Goal: Communication & Community: Participate in discussion

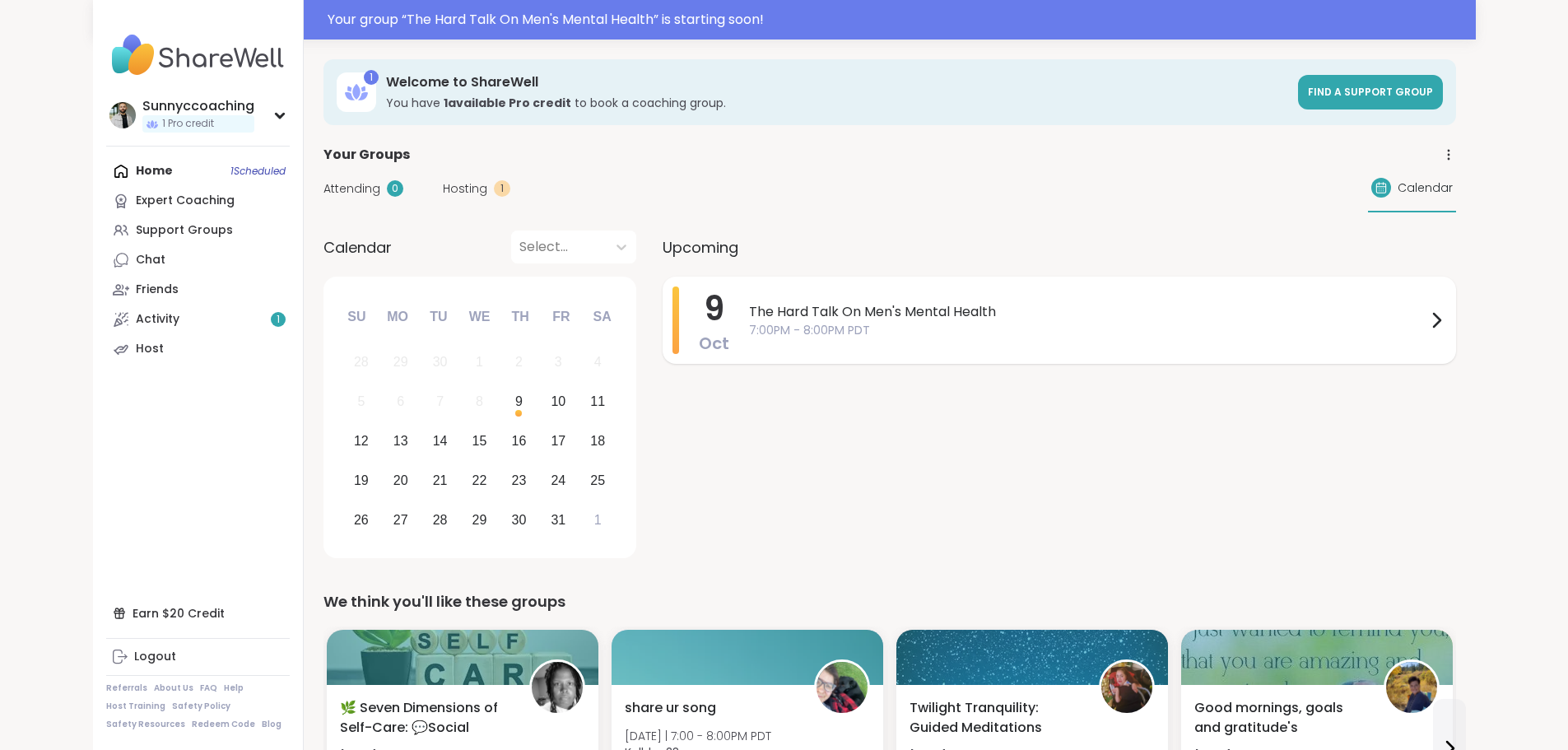
click at [884, 332] on span "7:00PM - 8:00PM PDT" at bounding box center [1088, 331] width 678 height 17
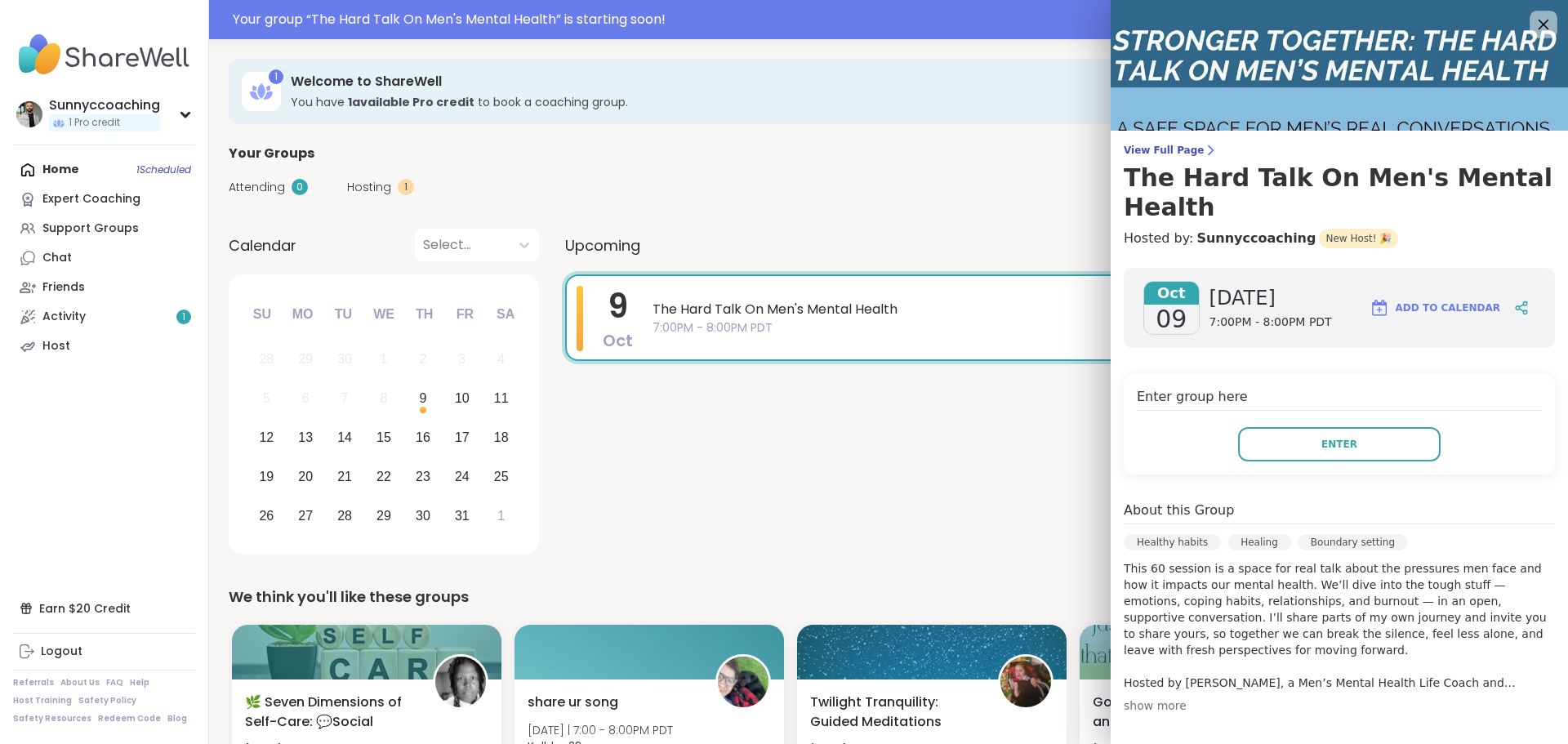
click at [1532, 17] on icon at bounding box center [1542, 24] width 20 height 20
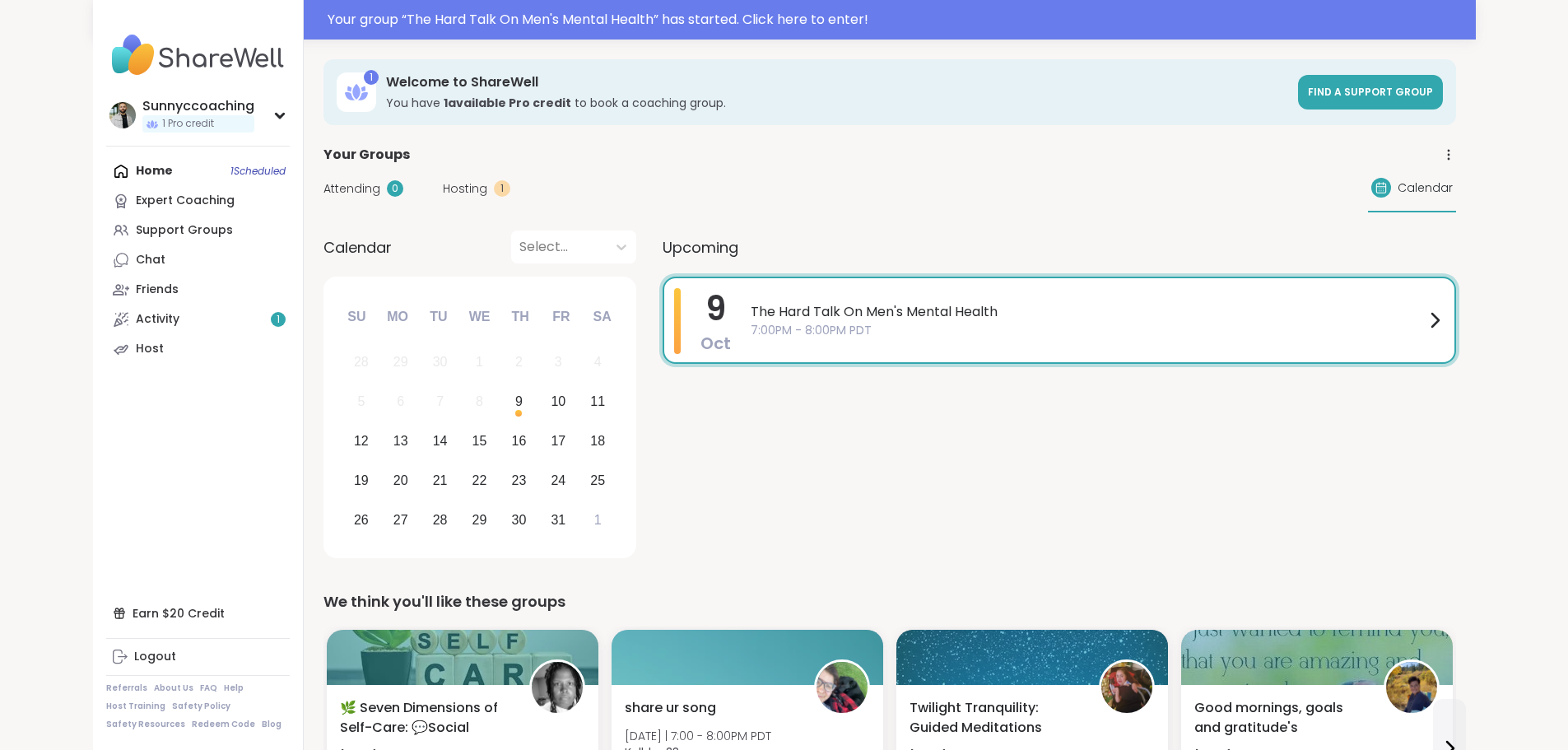
click at [494, 190] on div "1" at bounding box center [502, 188] width 16 height 16
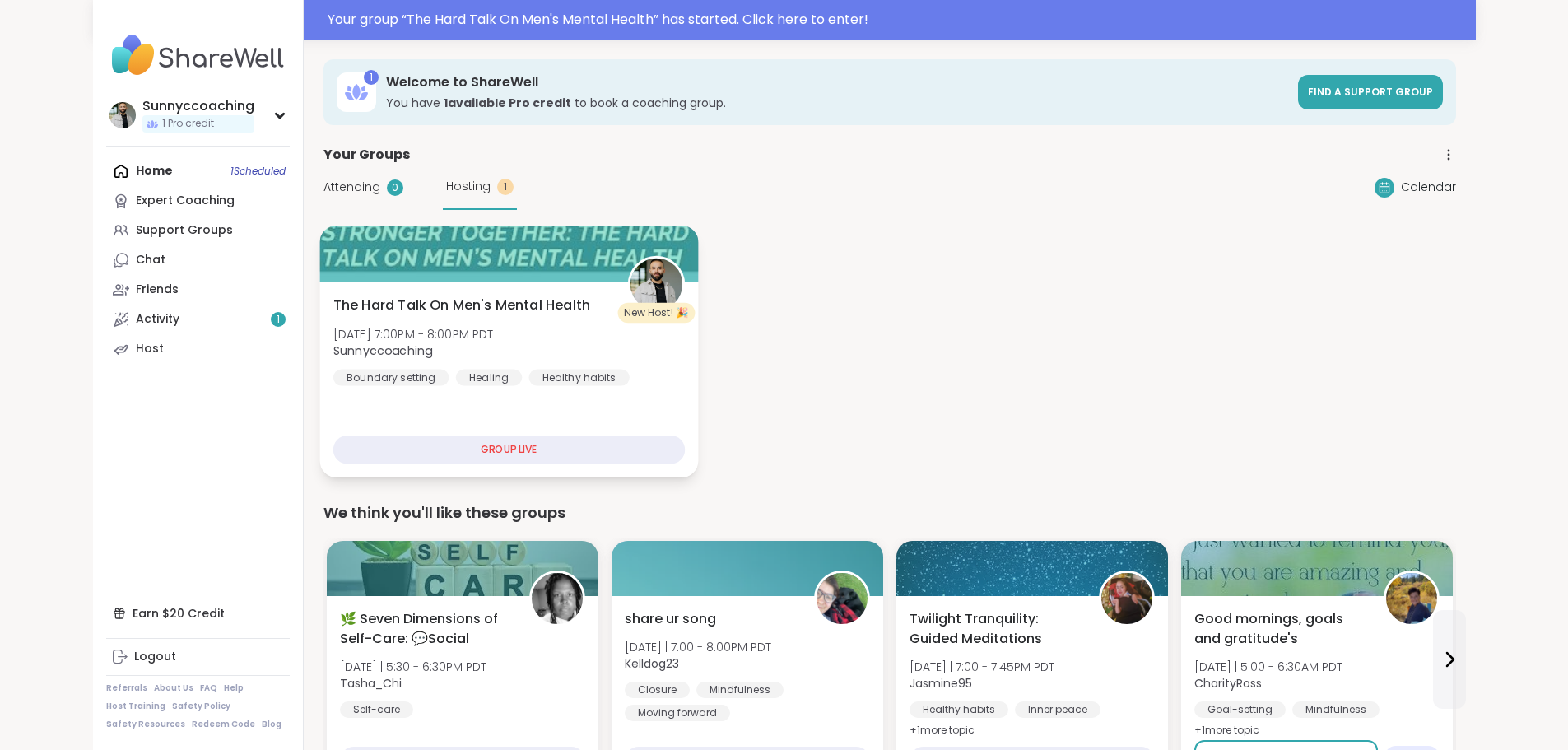
click at [480, 447] on div "GROUP LIVE" at bounding box center [508, 450] width 351 height 29
click at [467, 444] on div "GROUP LIVE" at bounding box center [508, 450] width 351 height 29
click at [457, 334] on div "The Hard Talk On Men's Mental Health [DATE] 7:00PM - 8:00PM PDT Sunnyccoaching …" at bounding box center [508, 340] width 351 height 90
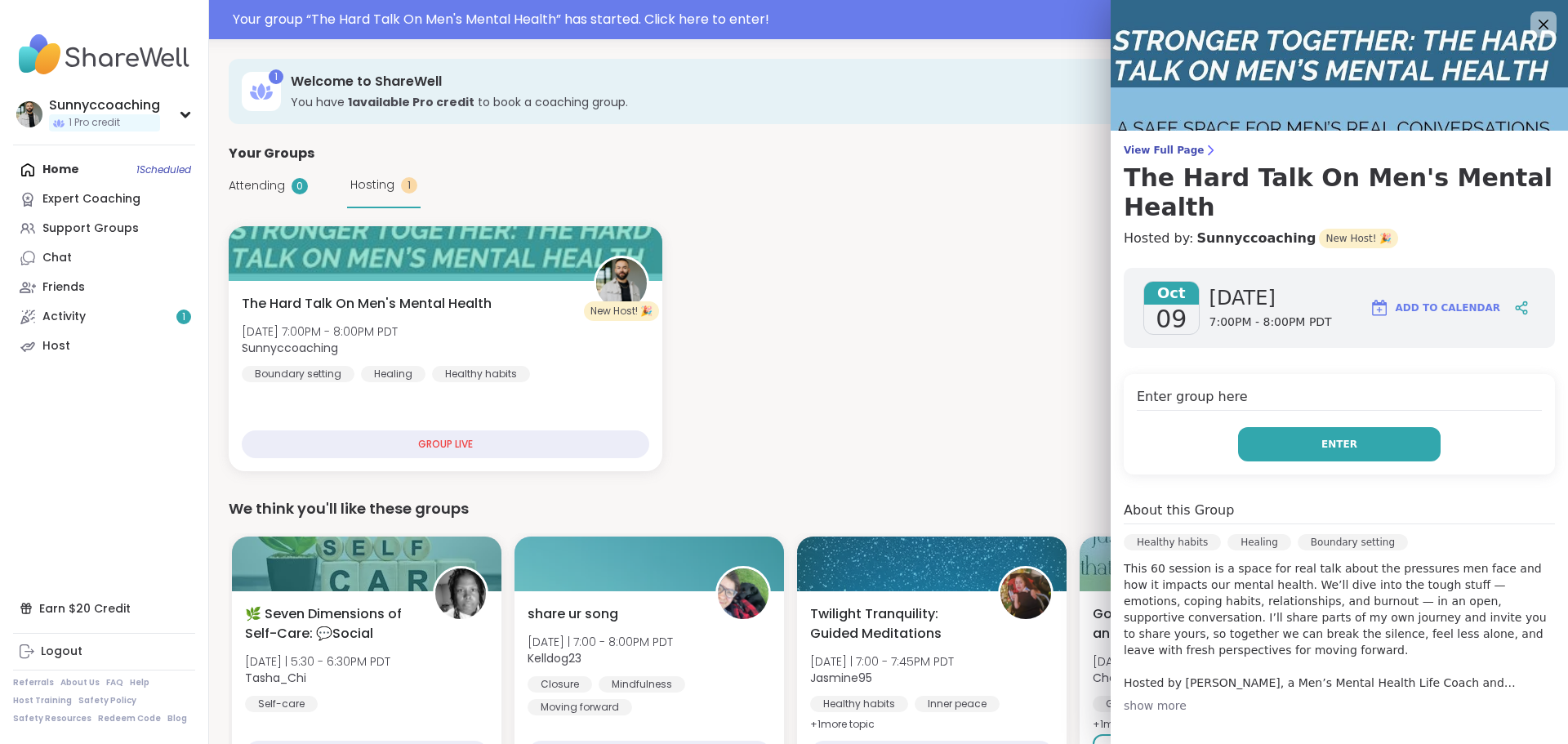
click at [1267, 446] on button "Enter" at bounding box center [1340, 444] width 203 height 34
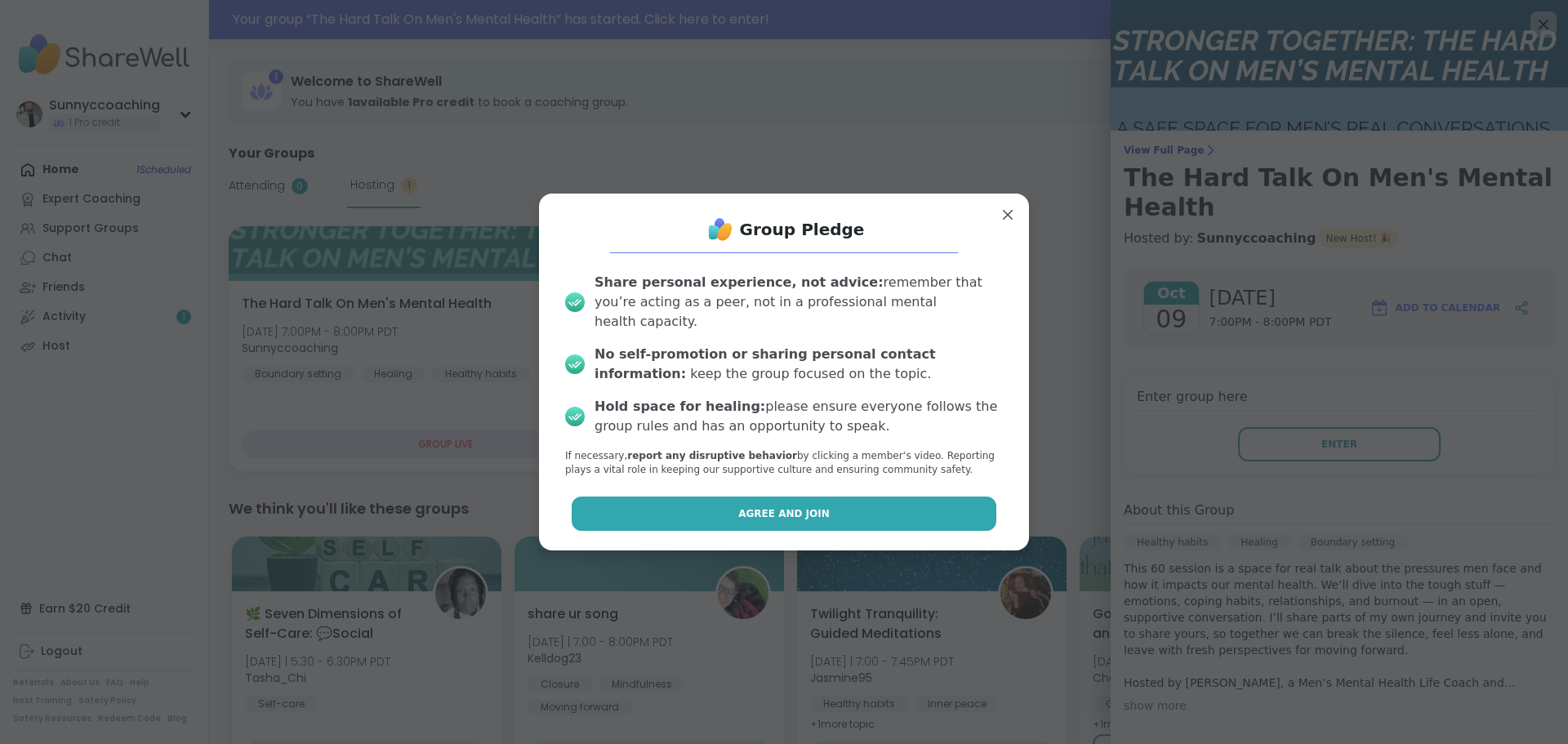
click at [755, 497] on button "Agree and Join" at bounding box center [784, 514] width 425 height 34
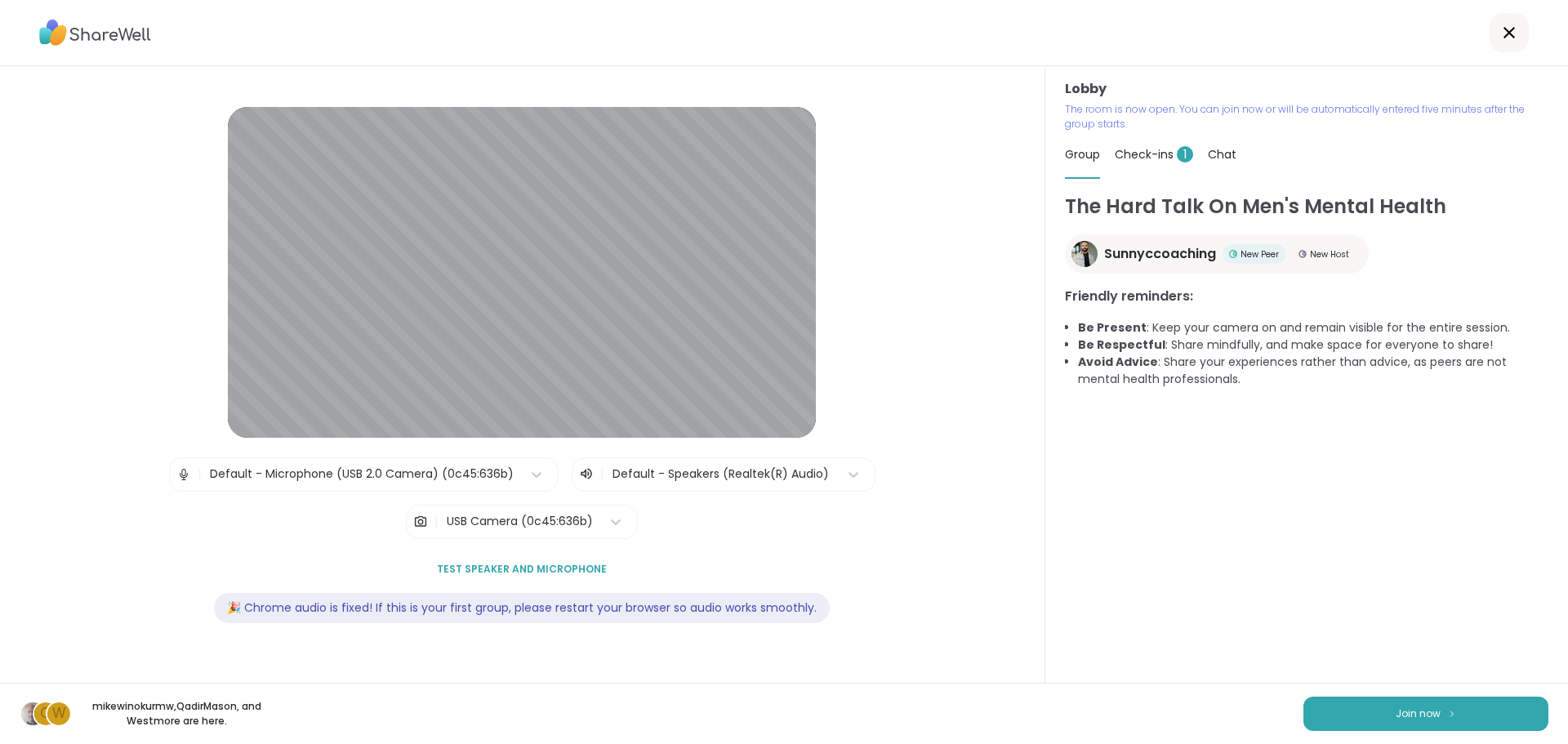
click at [1116, 153] on span "Check-ins 1" at bounding box center [1154, 154] width 78 height 16
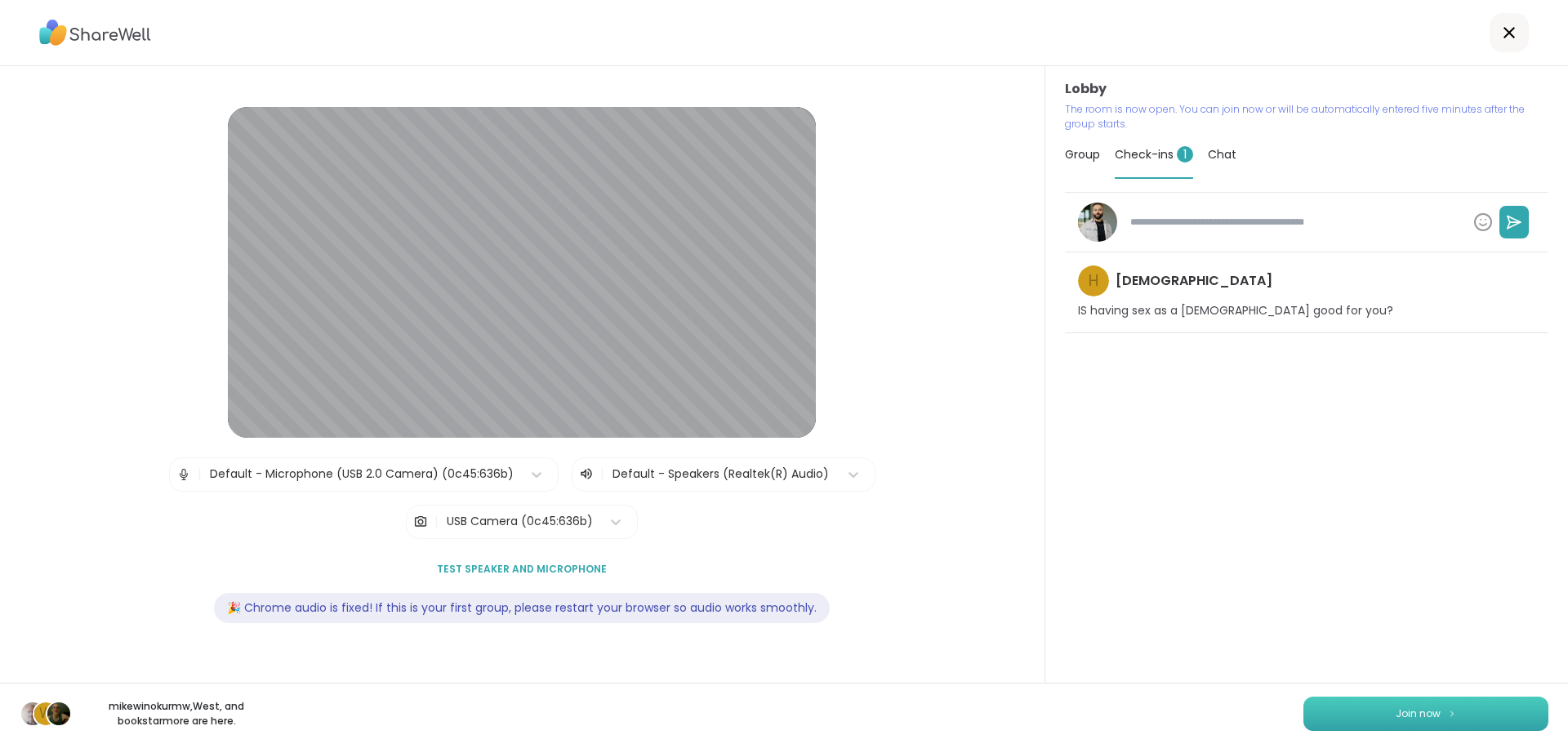
click at [1425, 712] on span "Join now" at bounding box center [1417, 713] width 45 height 14
type textarea "*"
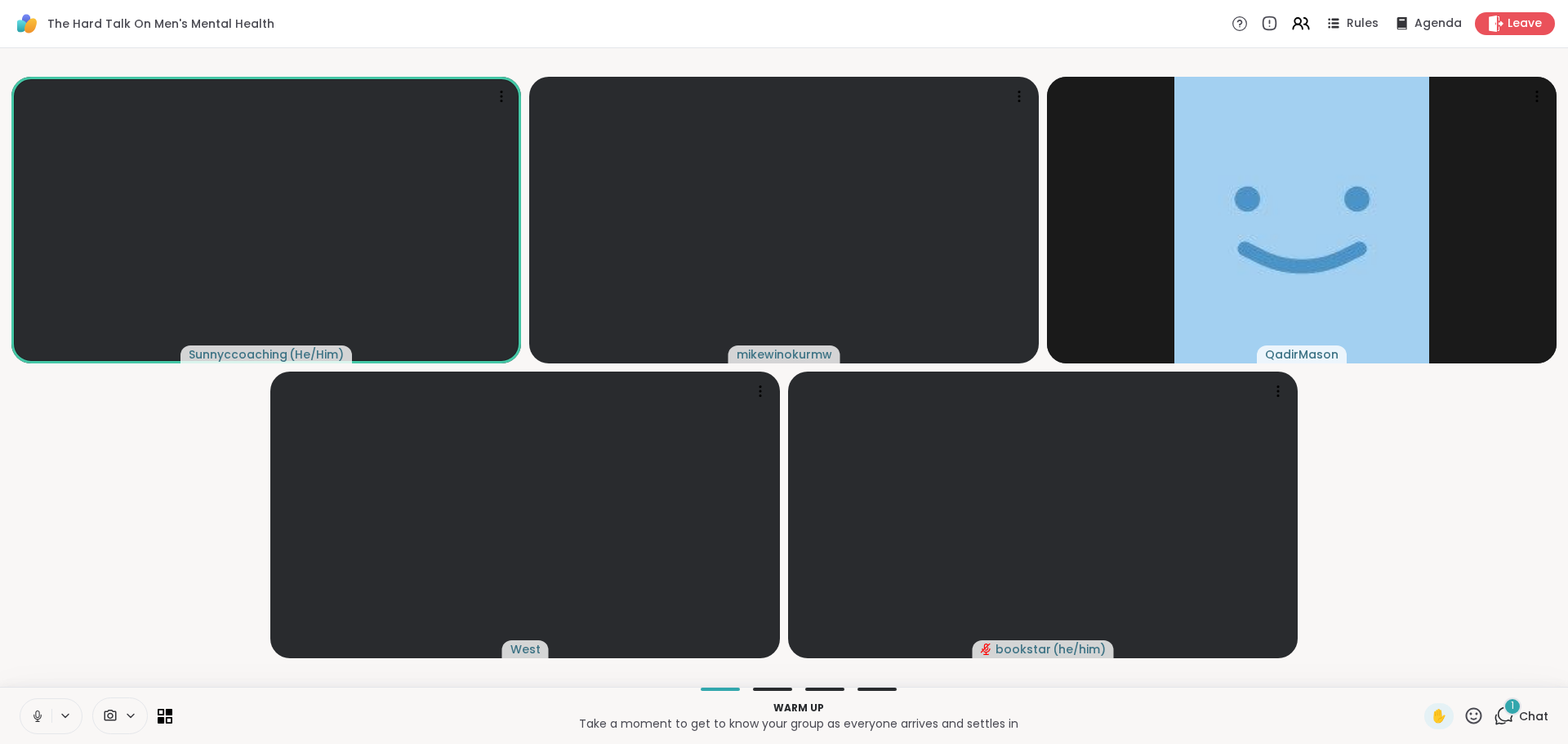
click at [1504, 718] on div "1 Chat" at bounding box center [1520, 716] width 55 height 26
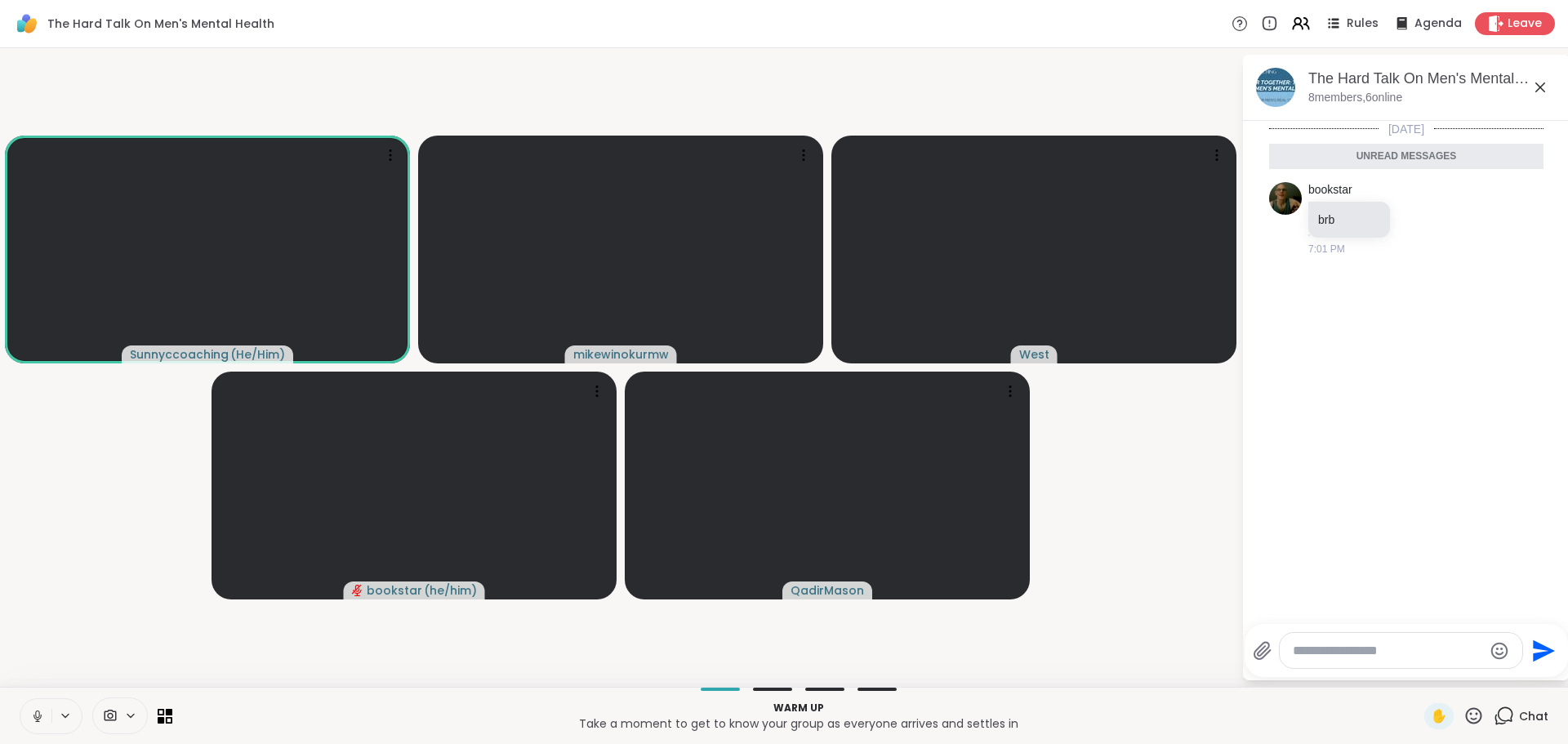
scroll to position [3, 0]
click at [1358, 27] on span "Rules" at bounding box center [1363, 24] width 33 height 17
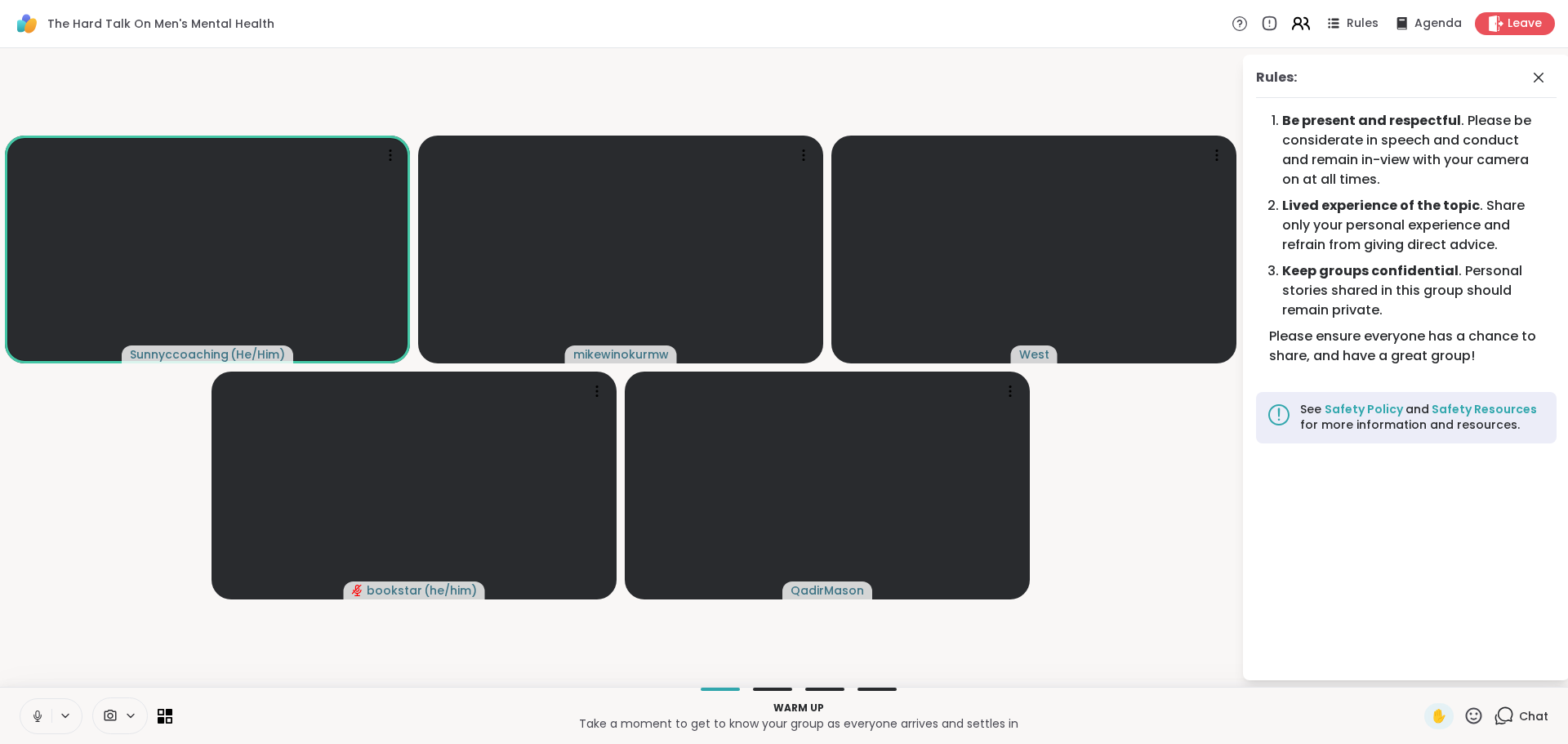
click at [1304, 25] on icon at bounding box center [1306, 23] width 5 height 11
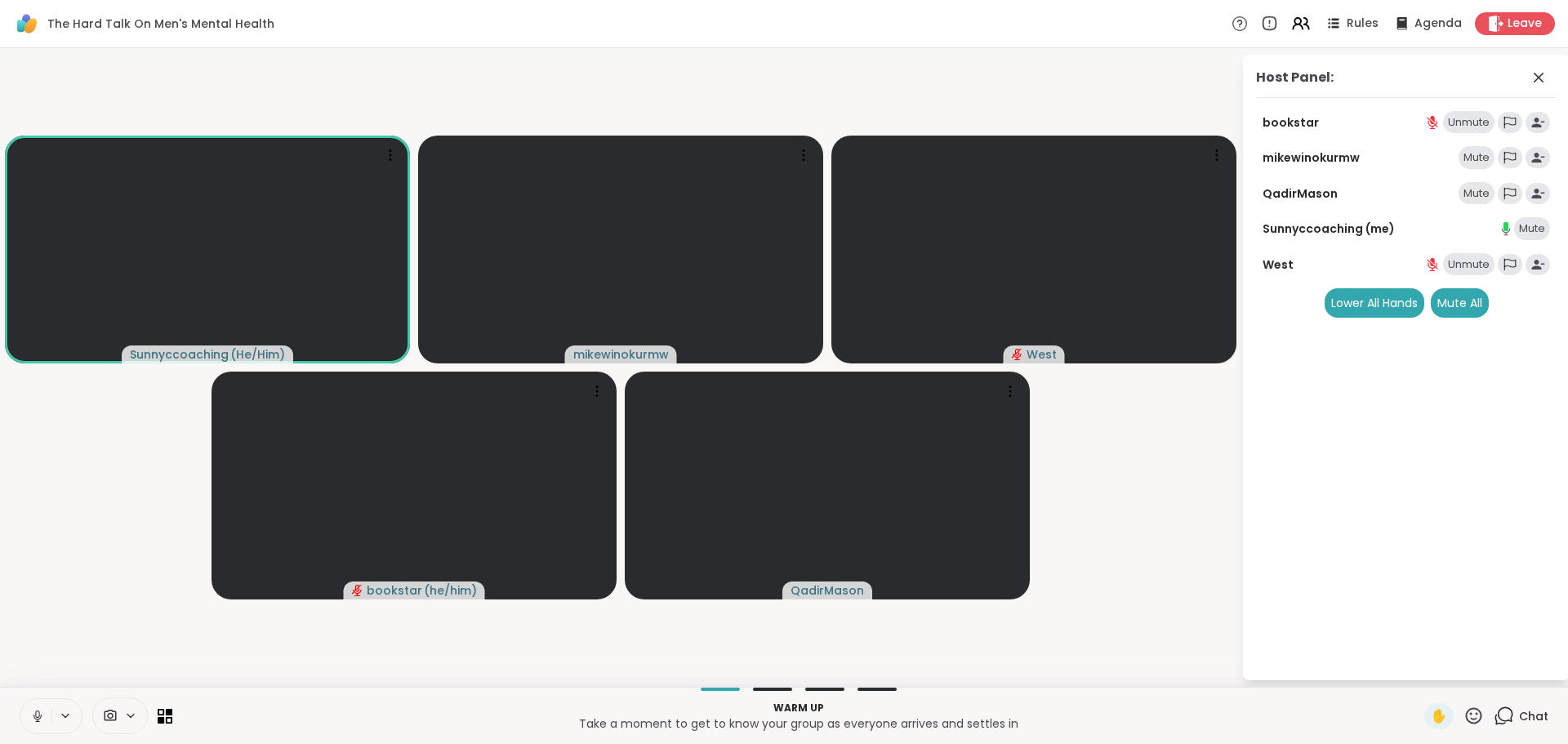
click at [1525, 233] on div "Mute" at bounding box center [1531, 228] width 36 height 23
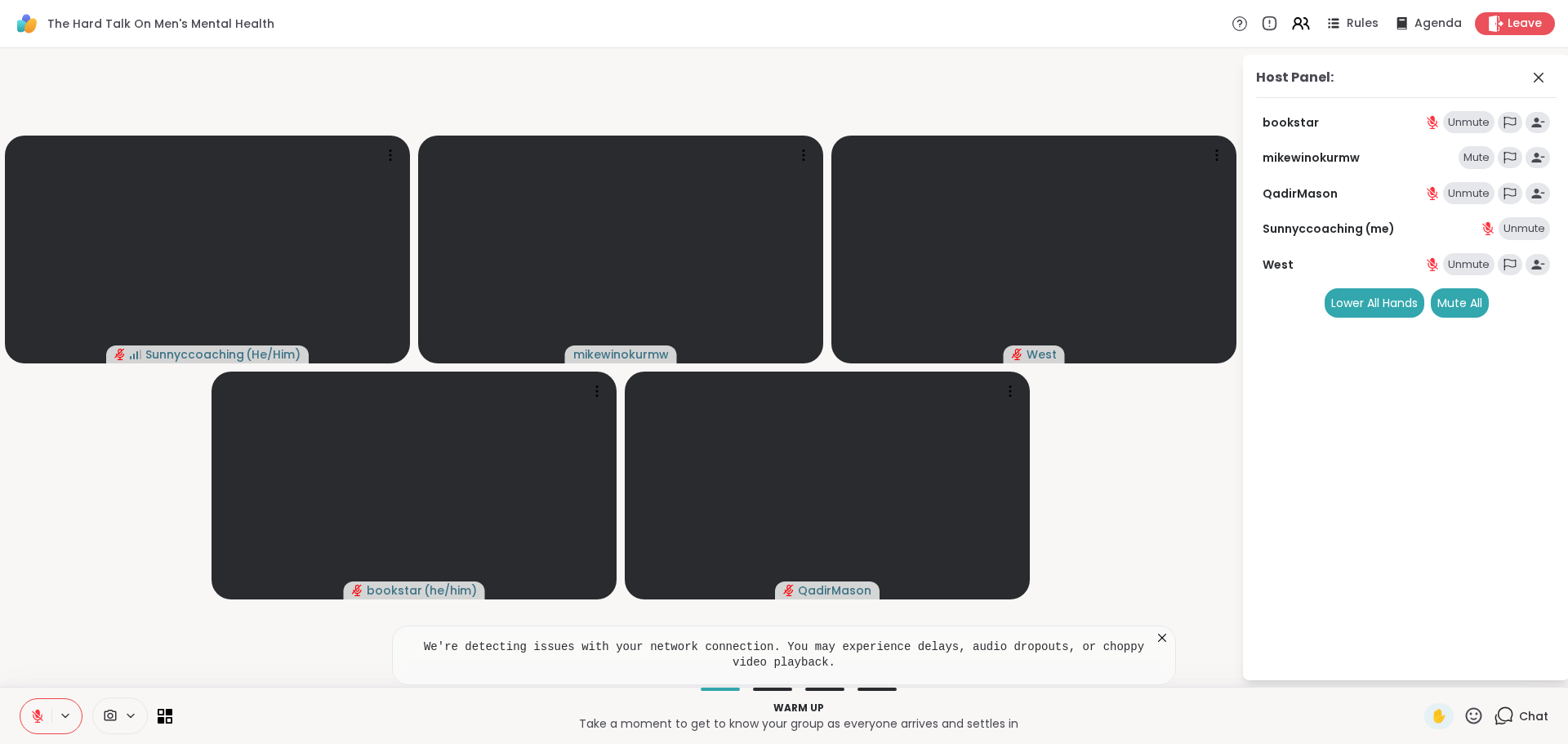
click at [1174, 443] on video-player-container "Sunnyccoaching ( He/Him ) mikewinokurmw West bookstar ( he/him ) QadirMason" at bounding box center [620, 367] width 1221 height 626
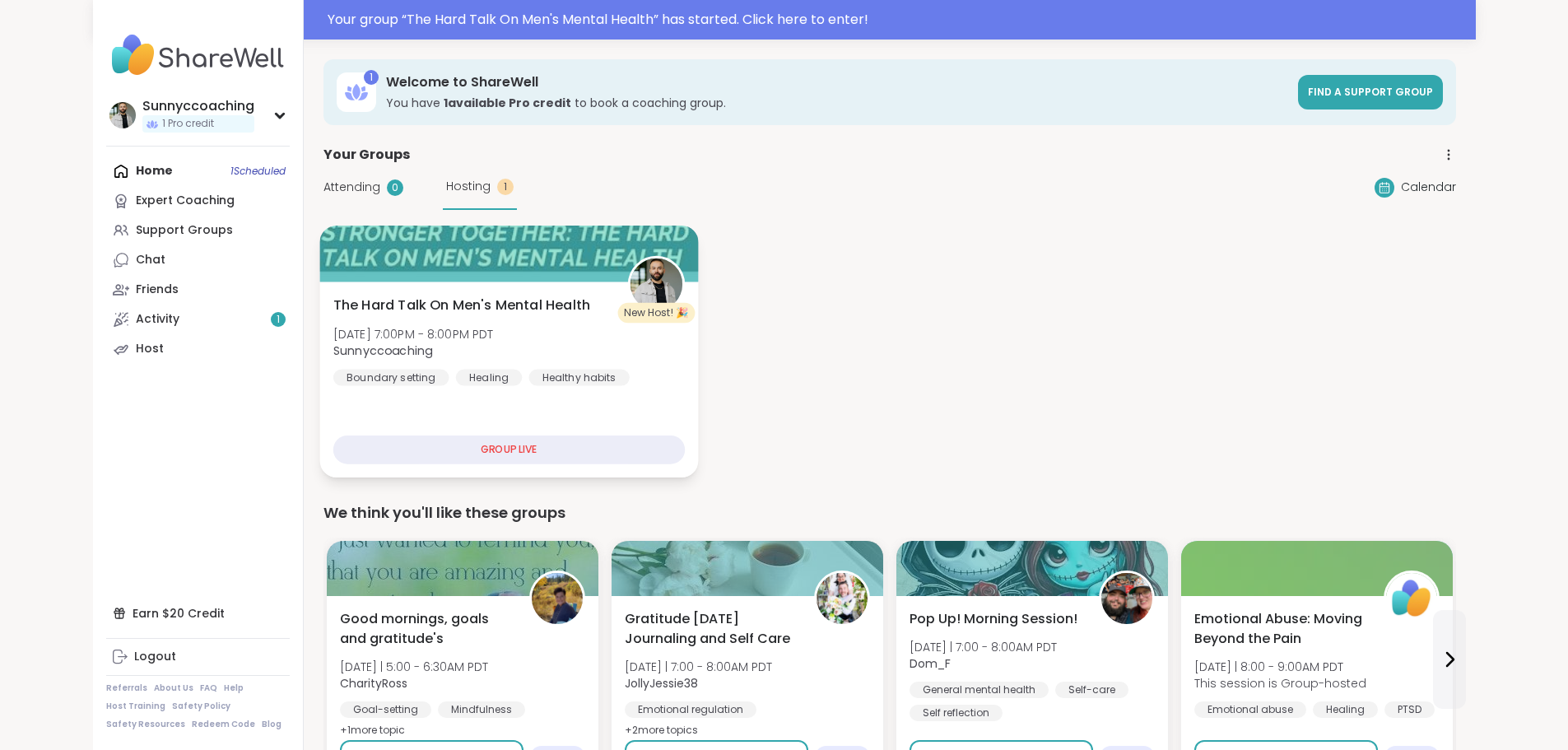
click at [467, 441] on div "GROUP LIVE" at bounding box center [508, 450] width 351 height 29
click at [493, 362] on div "The Hard Talk On Men's Mental Health [DATE] 7:00PM - 8:00PM PDT Sunnyccoaching …" at bounding box center [508, 340] width 351 height 90
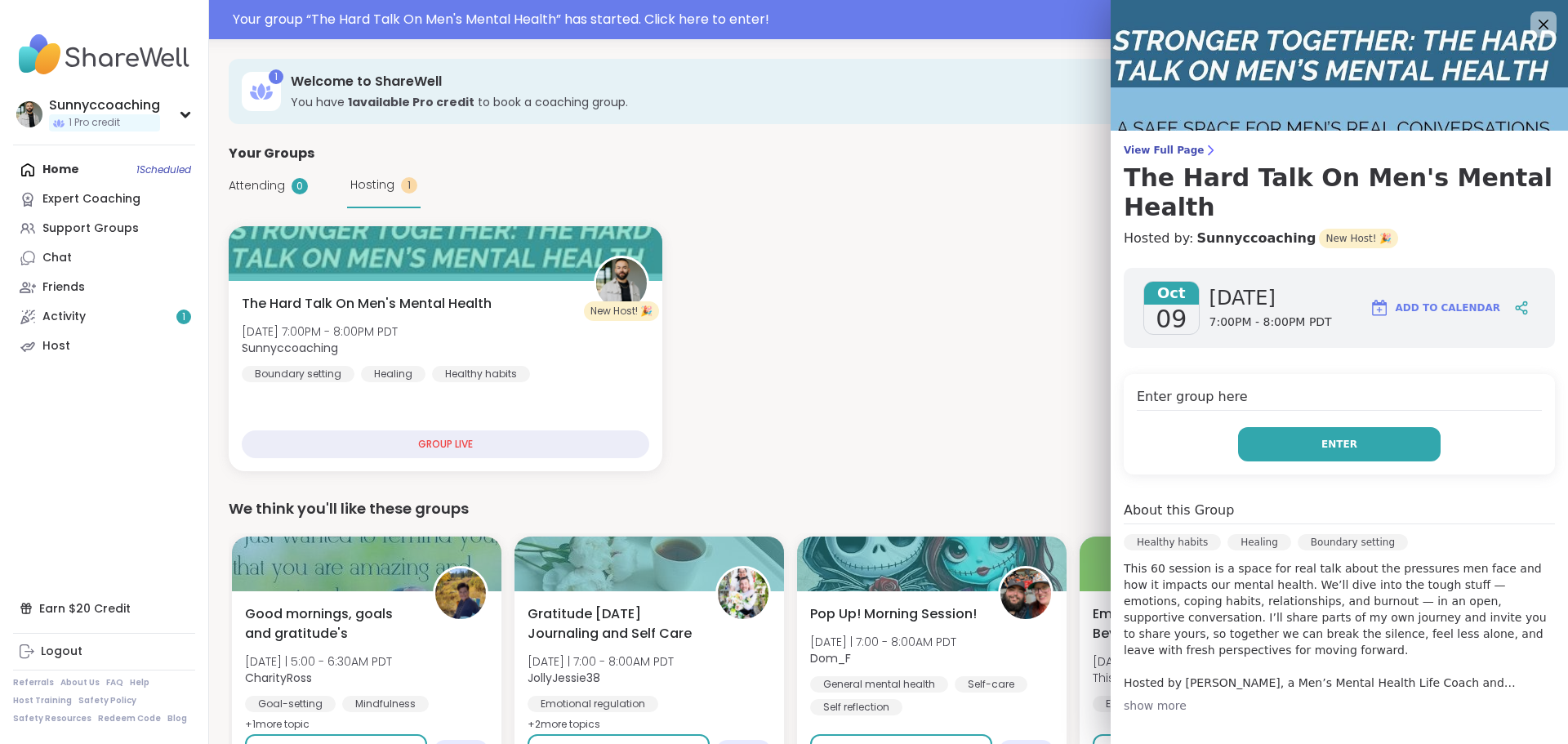
click at [1367, 437] on button "Enter" at bounding box center [1340, 444] width 203 height 34
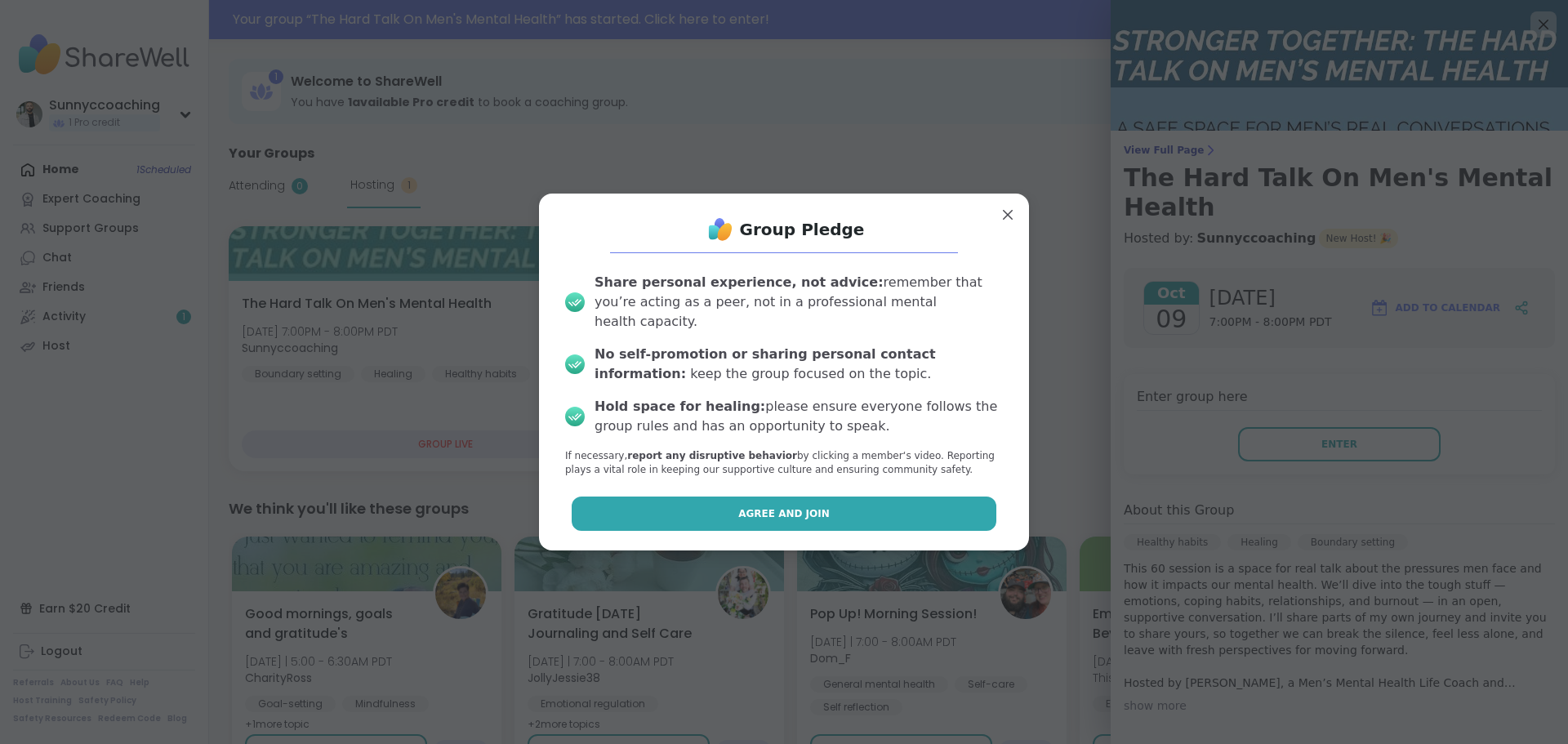
click at [798, 506] on span "Agree and Join" at bounding box center [783, 513] width 91 height 14
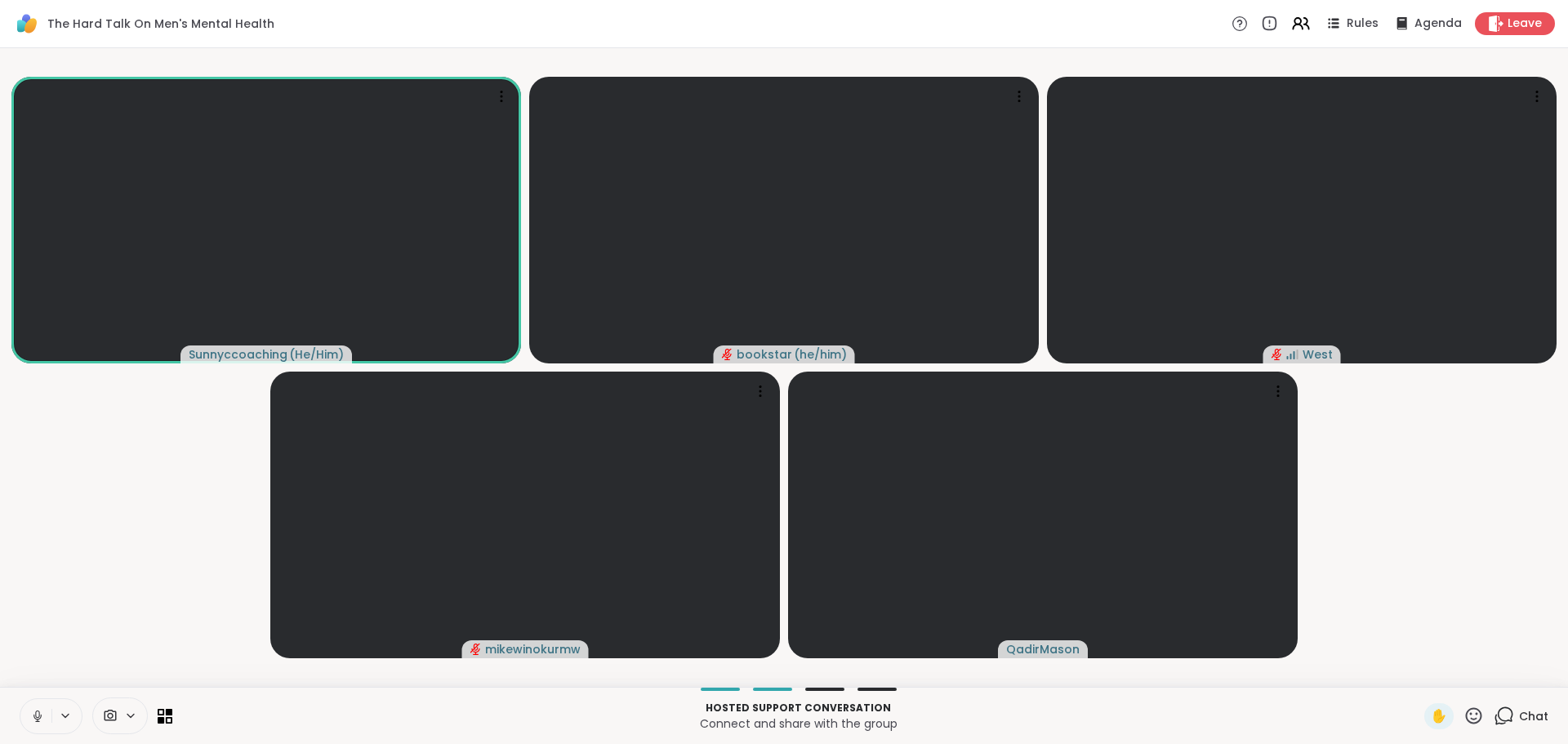
click at [1529, 718] on span "Chat" at bounding box center [1533, 716] width 29 height 16
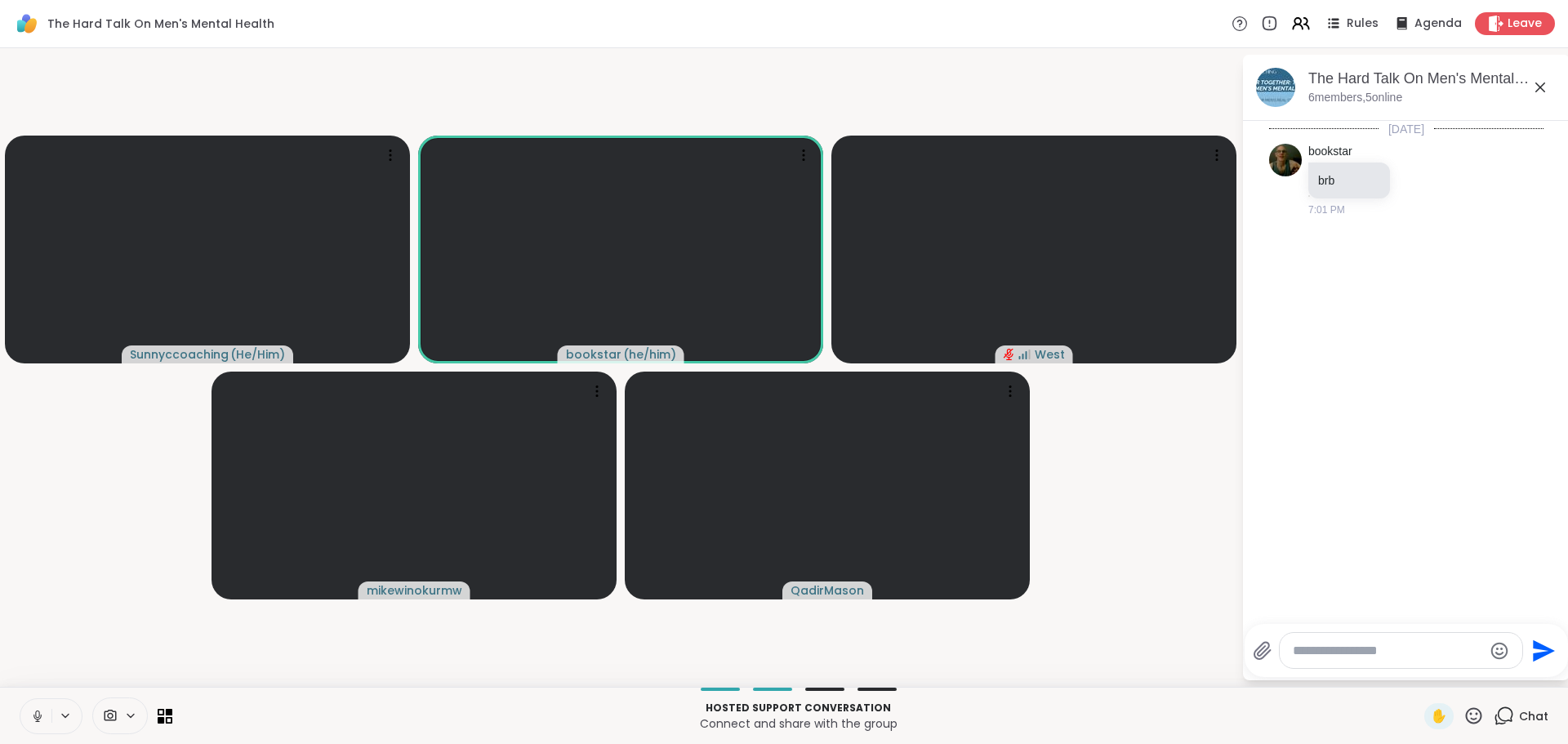
click at [1548, 84] on icon at bounding box center [1540, 87] width 20 height 20
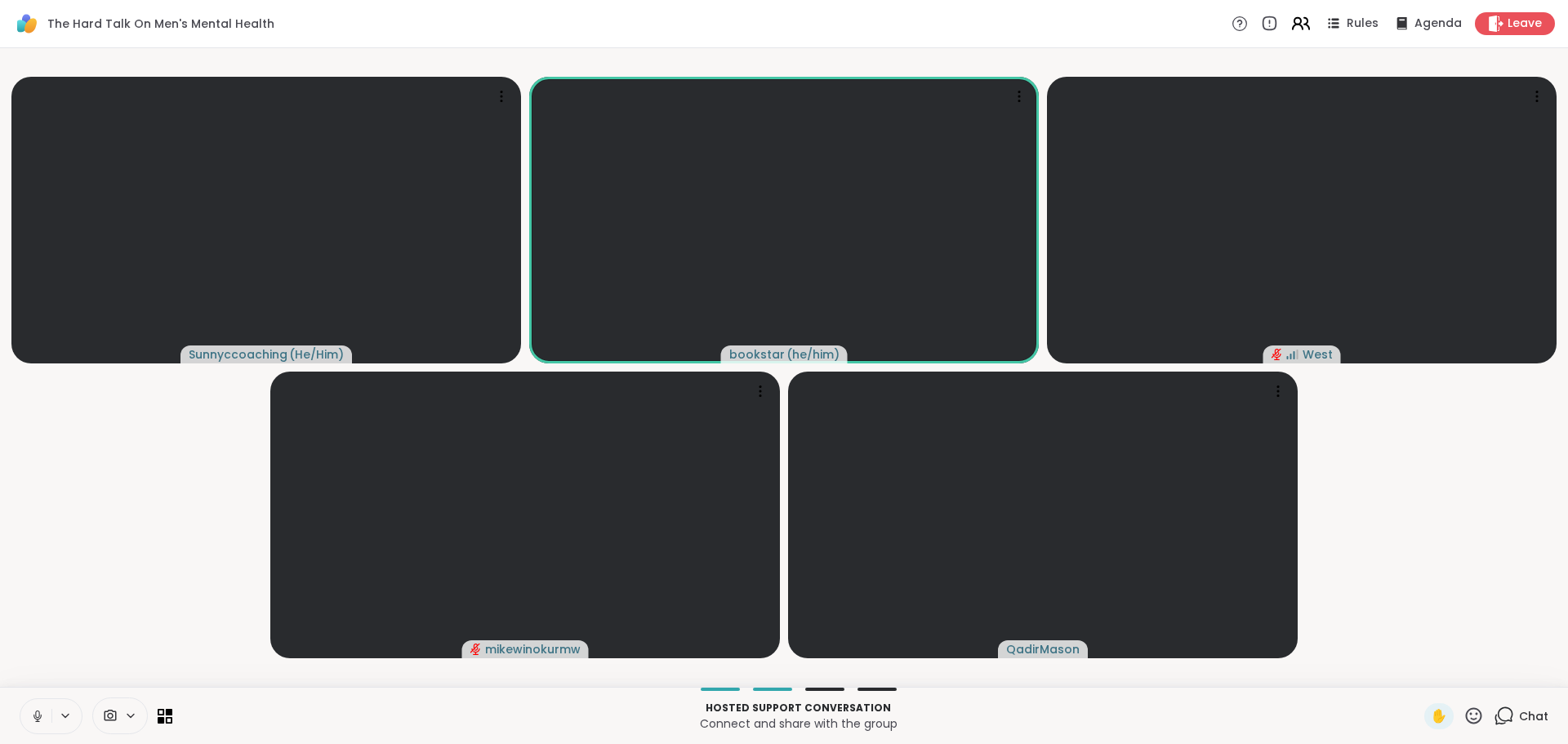
click at [1294, 19] on icon at bounding box center [1300, 23] width 20 height 20
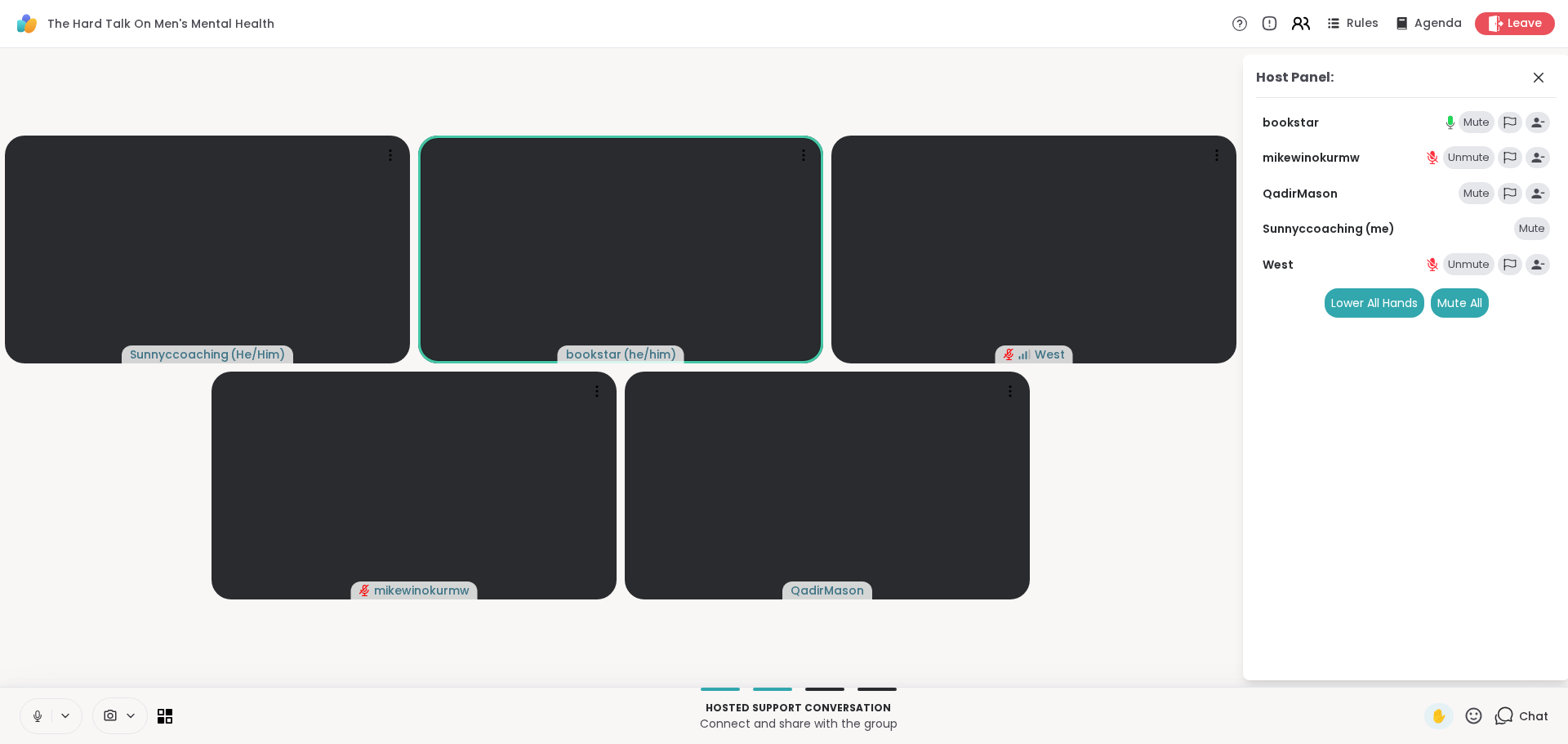
click at [1290, 23] on icon at bounding box center [1300, 23] width 20 height 20
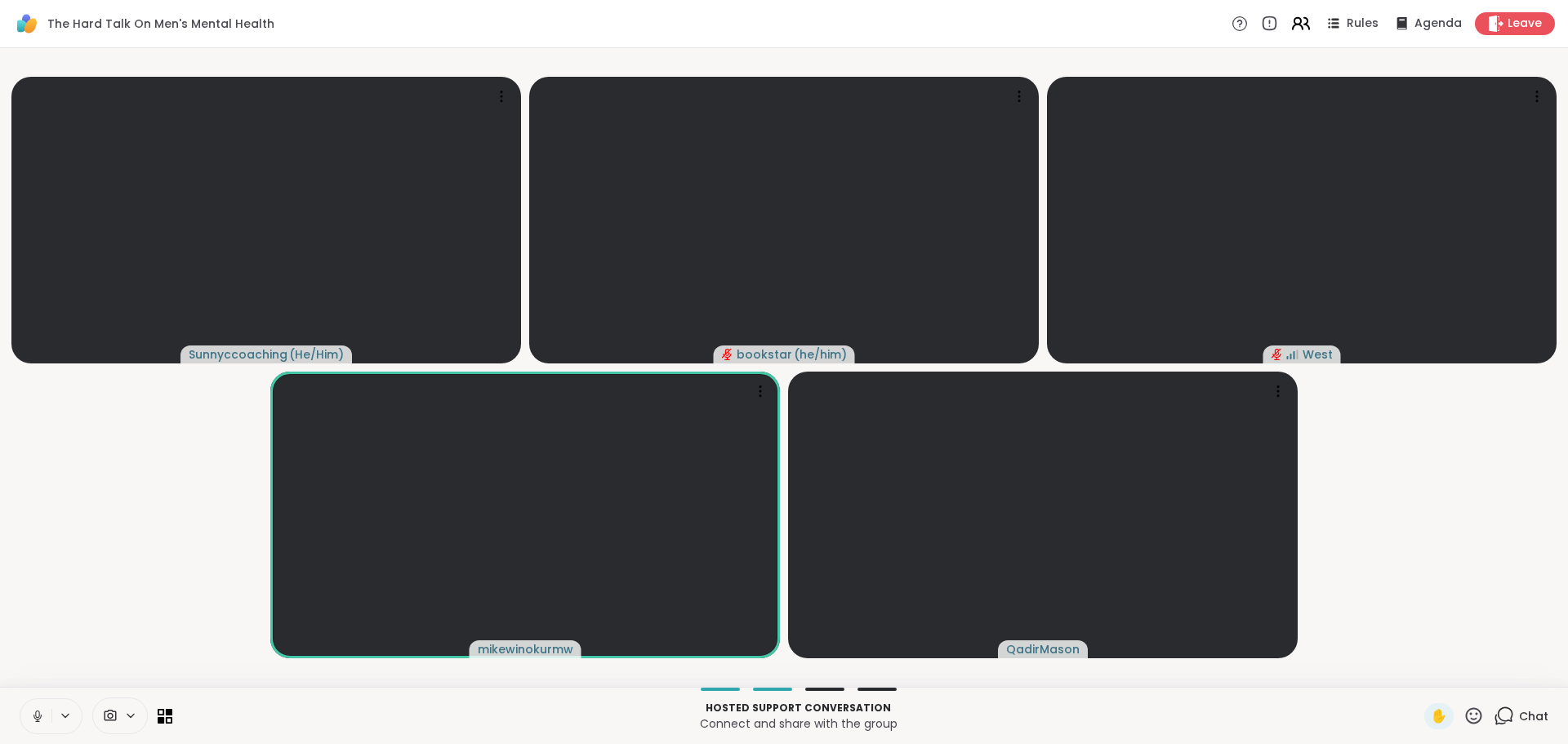
click at [1290, 26] on icon at bounding box center [1300, 23] width 20 height 20
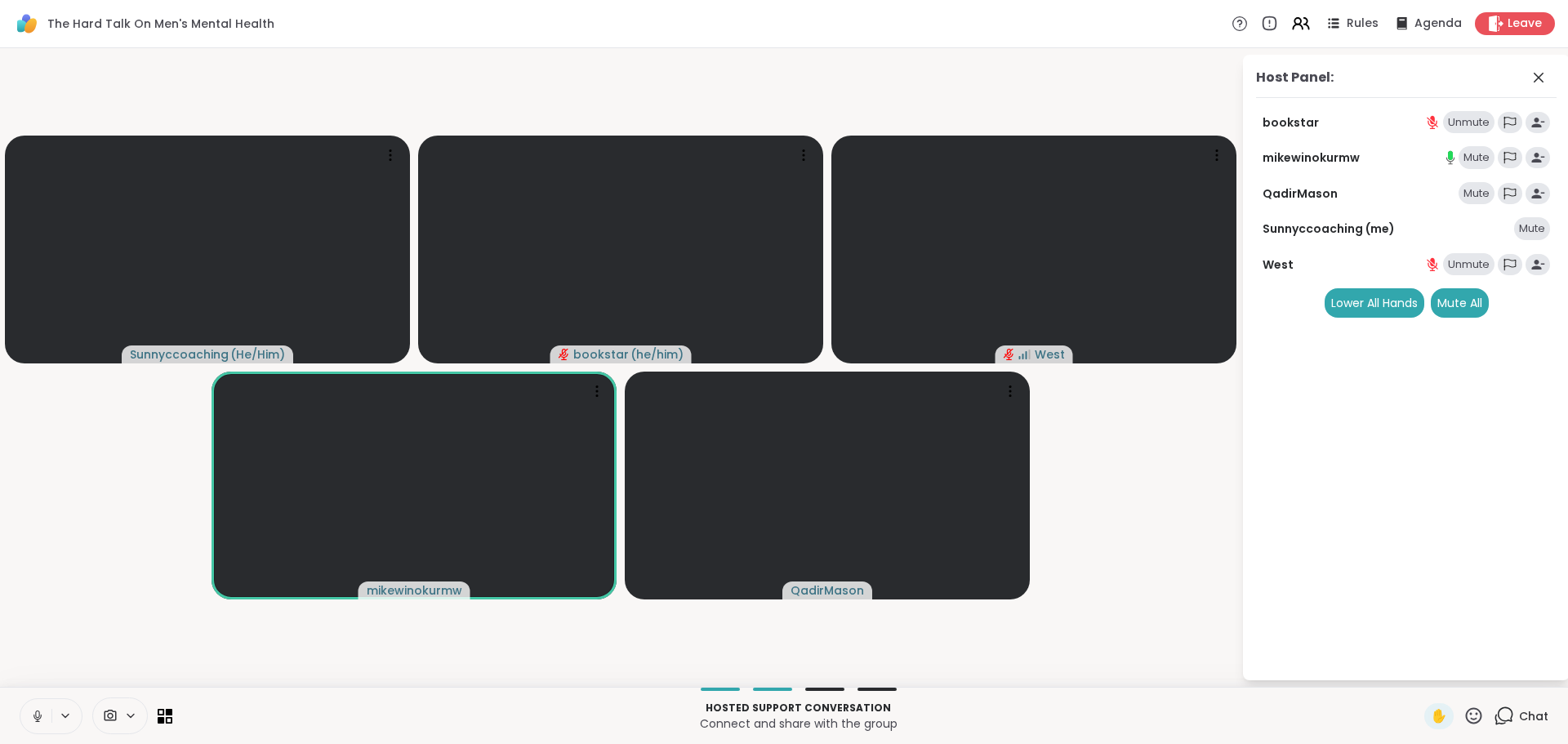
click at [1467, 724] on icon at bounding box center [1473, 716] width 20 height 20
click at [1419, 559] on div "Host Panel: bookstar Unmute mikewinokurmw Mute QadirMason Mute Sunnyccoaching (…" at bounding box center [1405, 367] width 326 height 626
click at [1542, 80] on icon at bounding box center [1538, 78] width 20 height 20
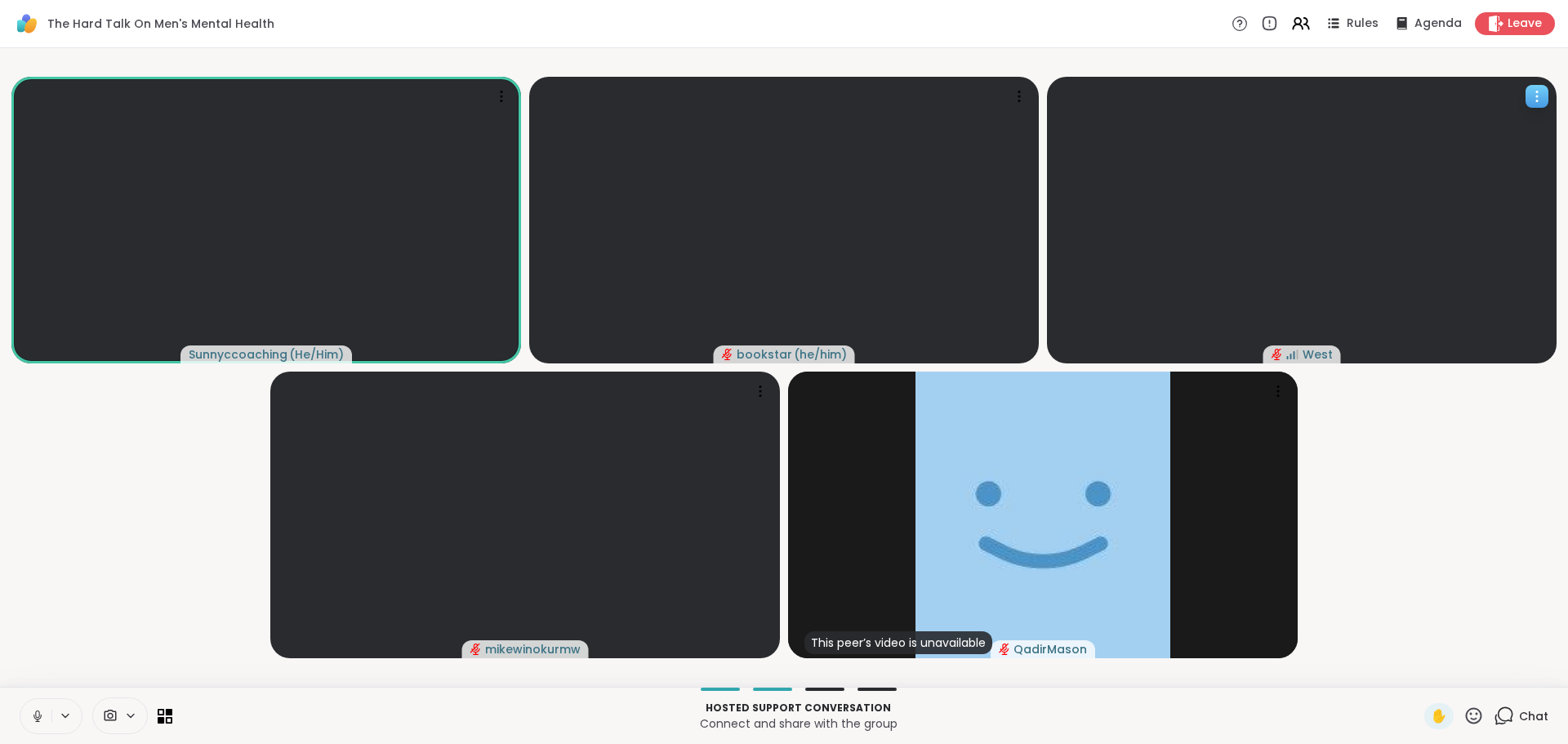
click at [1531, 102] on icon at bounding box center [1536, 95] width 16 height 16
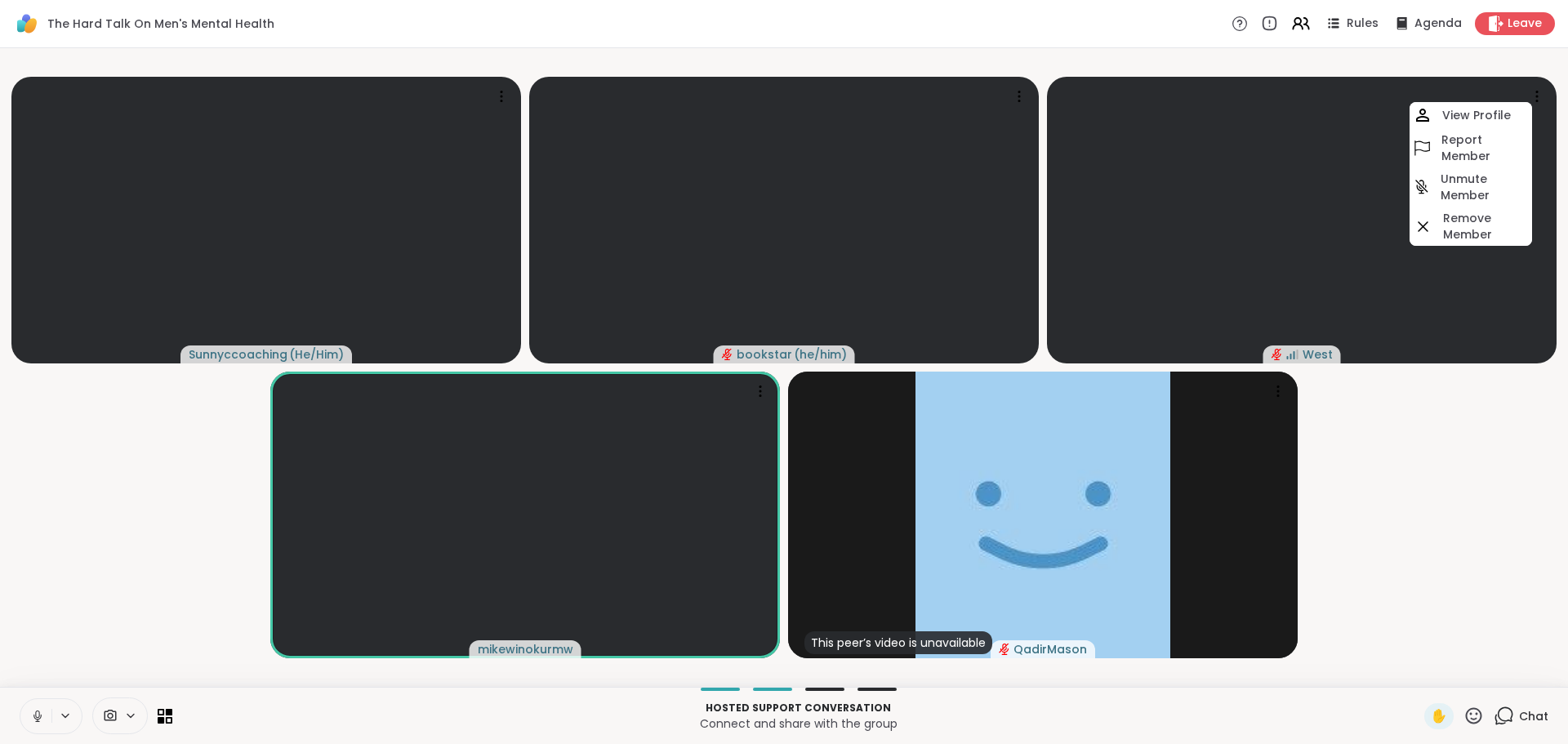
click at [1481, 454] on video-player-container "Sunnyccoaching ( He/Him ) bookstar ( he/him ) West View Profile Report Member U…" at bounding box center [783, 367] width 1548 height 626
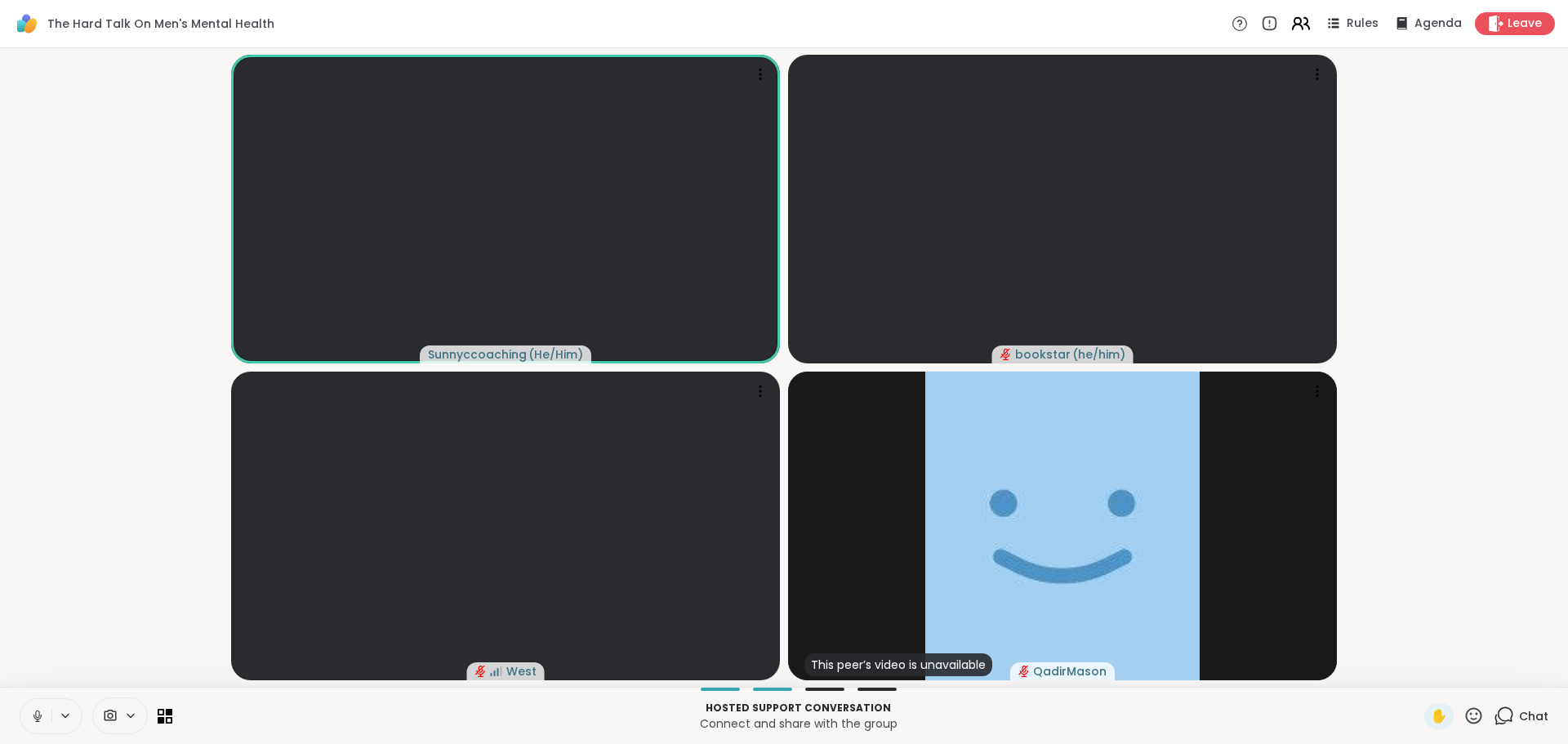
click at [1290, 31] on icon at bounding box center [1300, 23] width 20 height 20
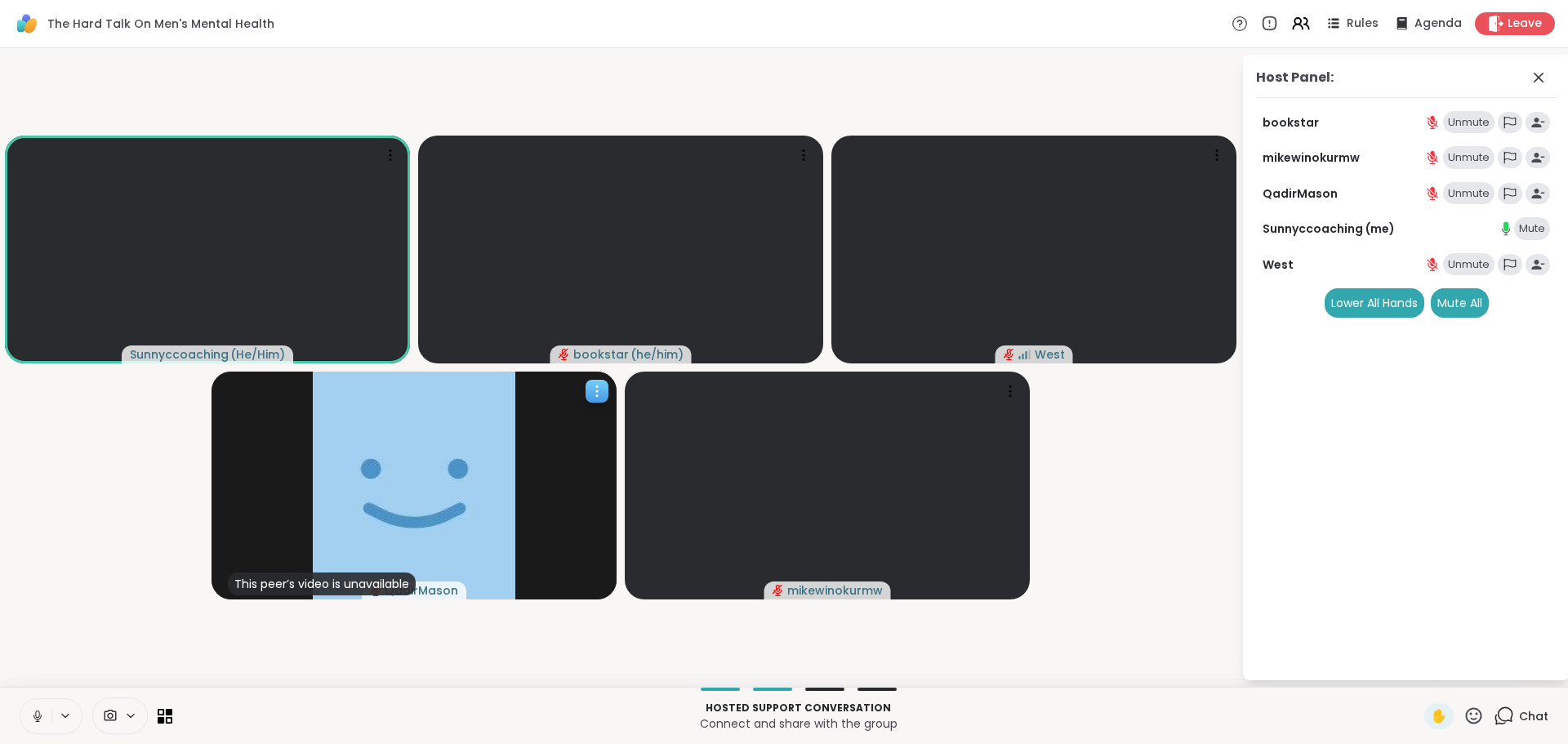
click at [326, 582] on div "This peer’s video is unavailable" at bounding box center [321, 584] width 187 height 23
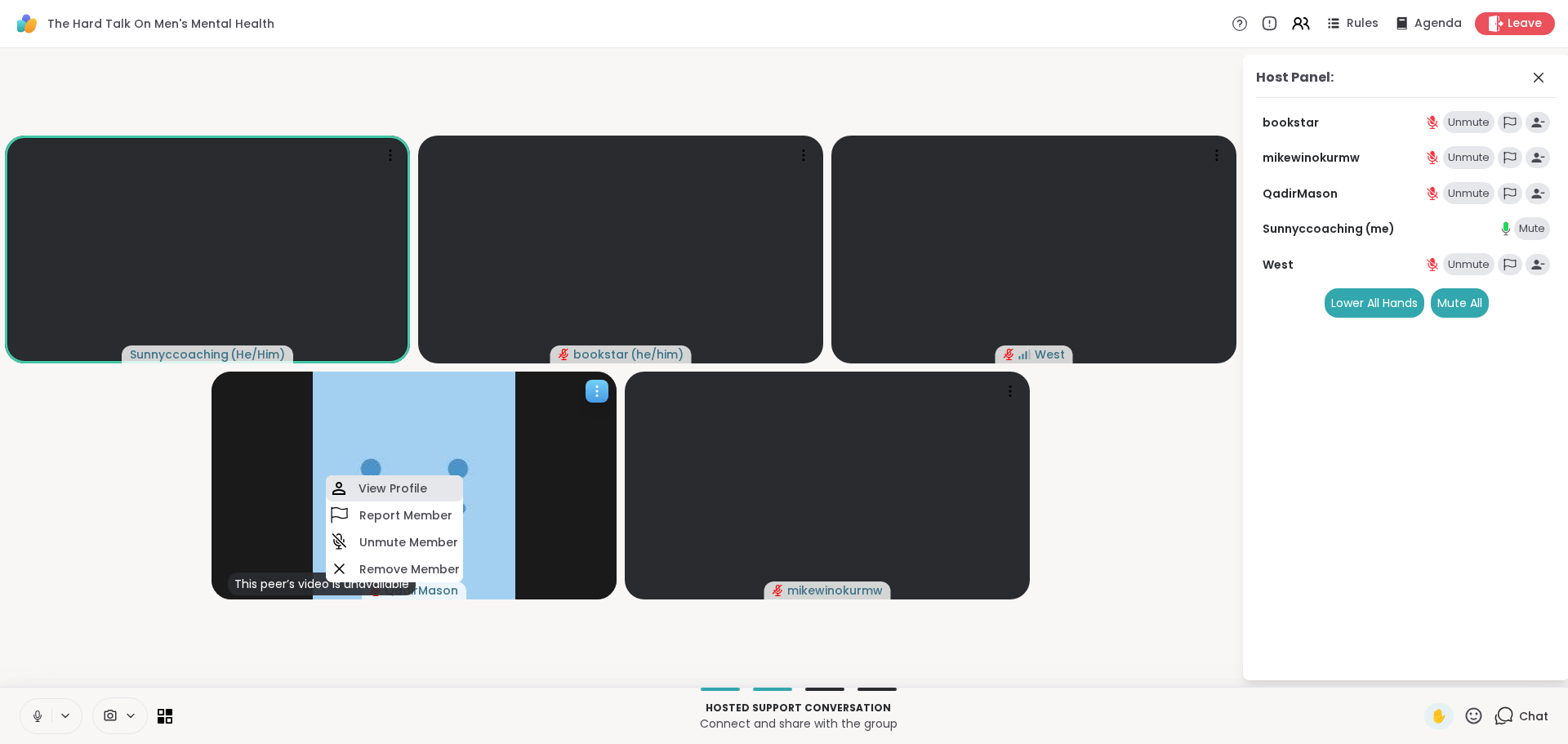
click at [366, 496] on h4 "View Profile" at bounding box center [393, 487] width 68 height 16
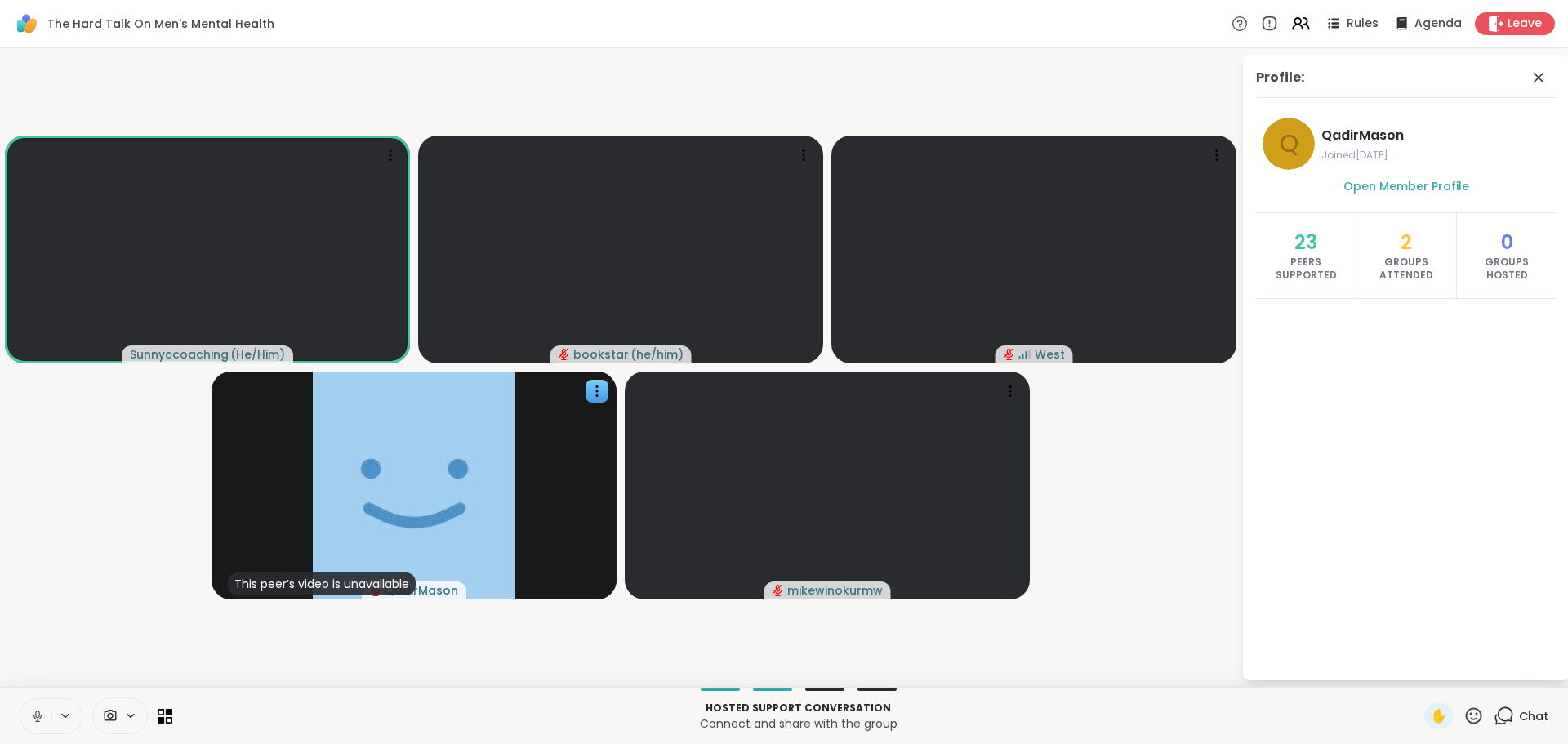
click at [1537, 82] on icon at bounding box center [1538, 78] width 20 height 20
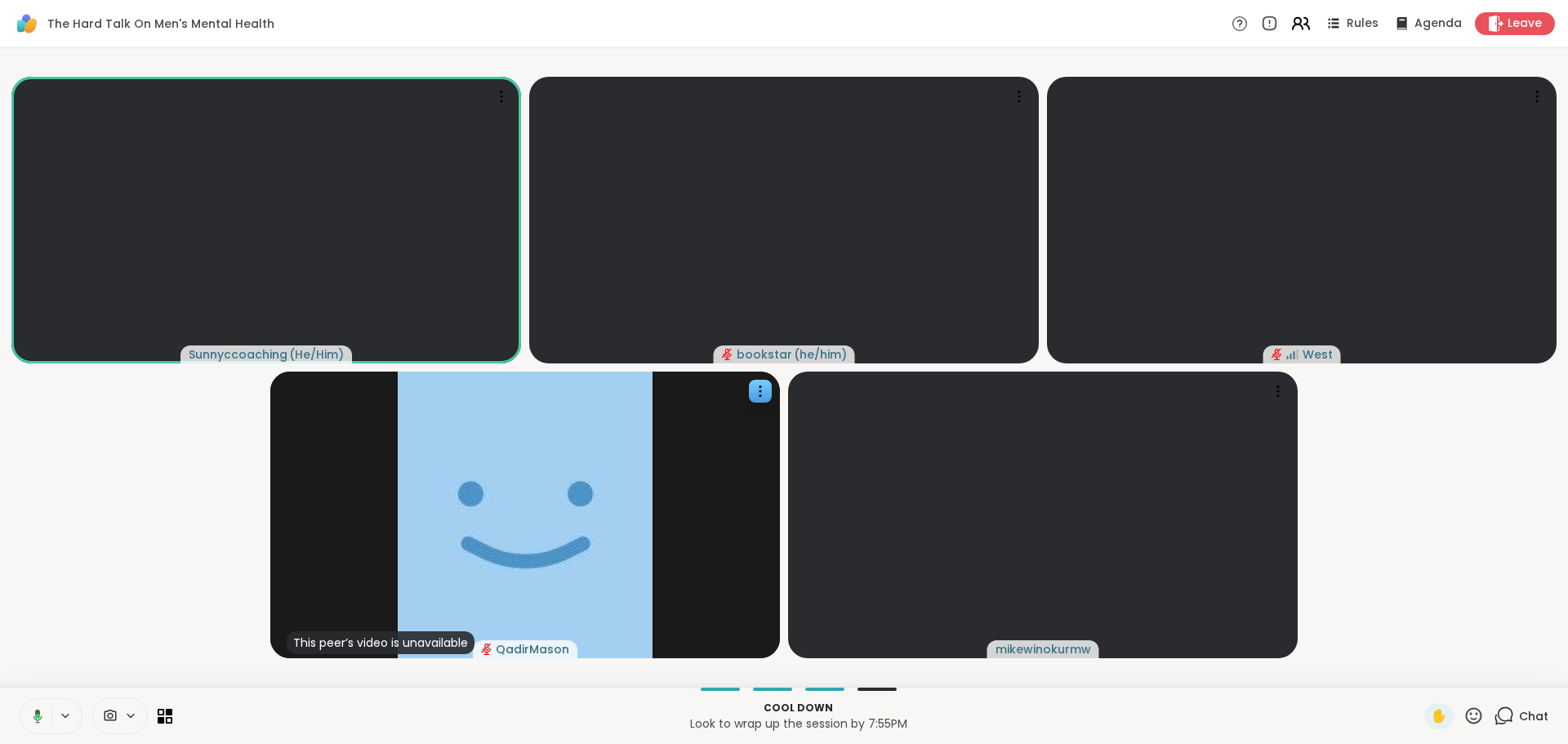
click at [1295, 22] on icon at bounding box center [1300, 23] width 20 height 20
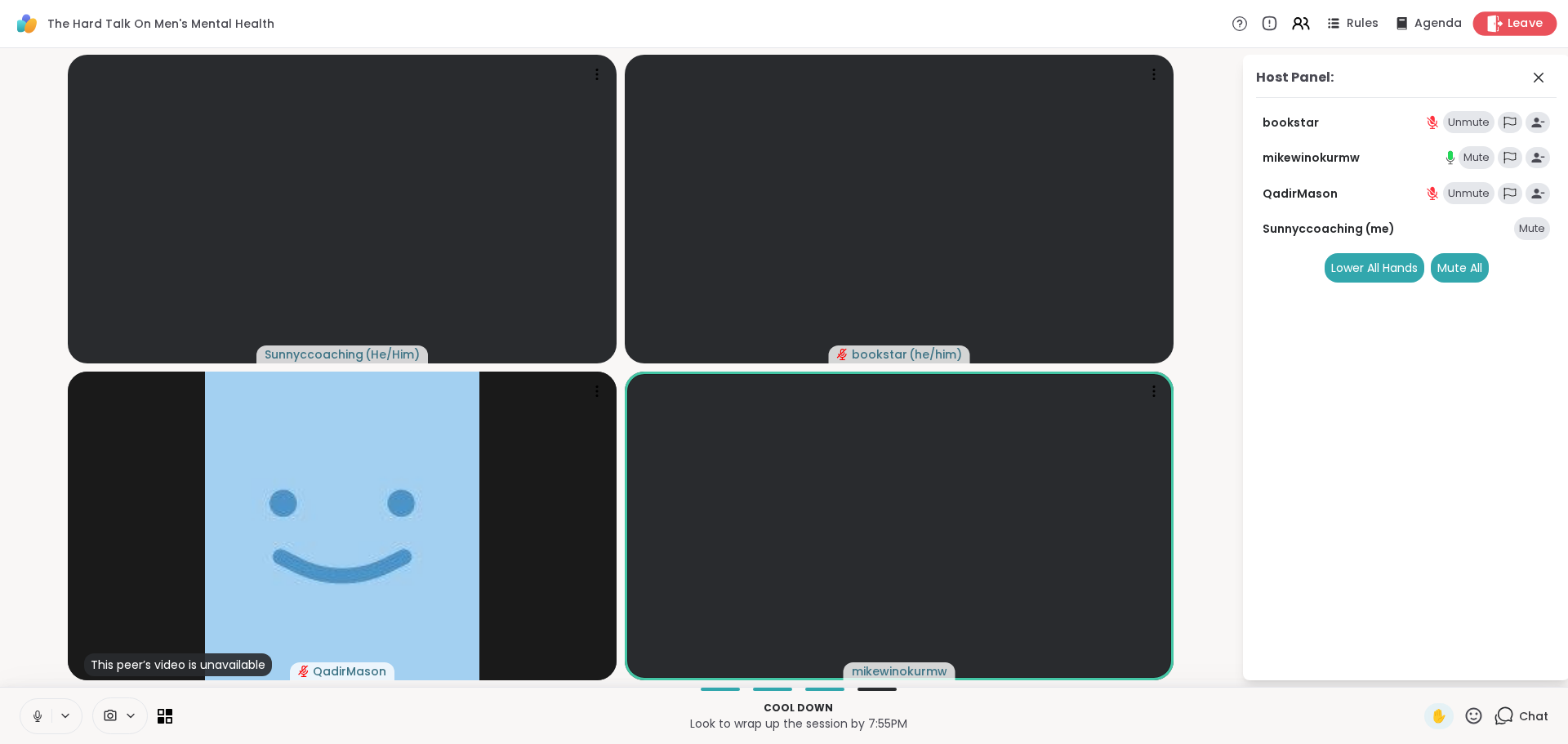
click at [1507, 22] on span "Leave" at bounding box center [1525, 24] width 36 height 17
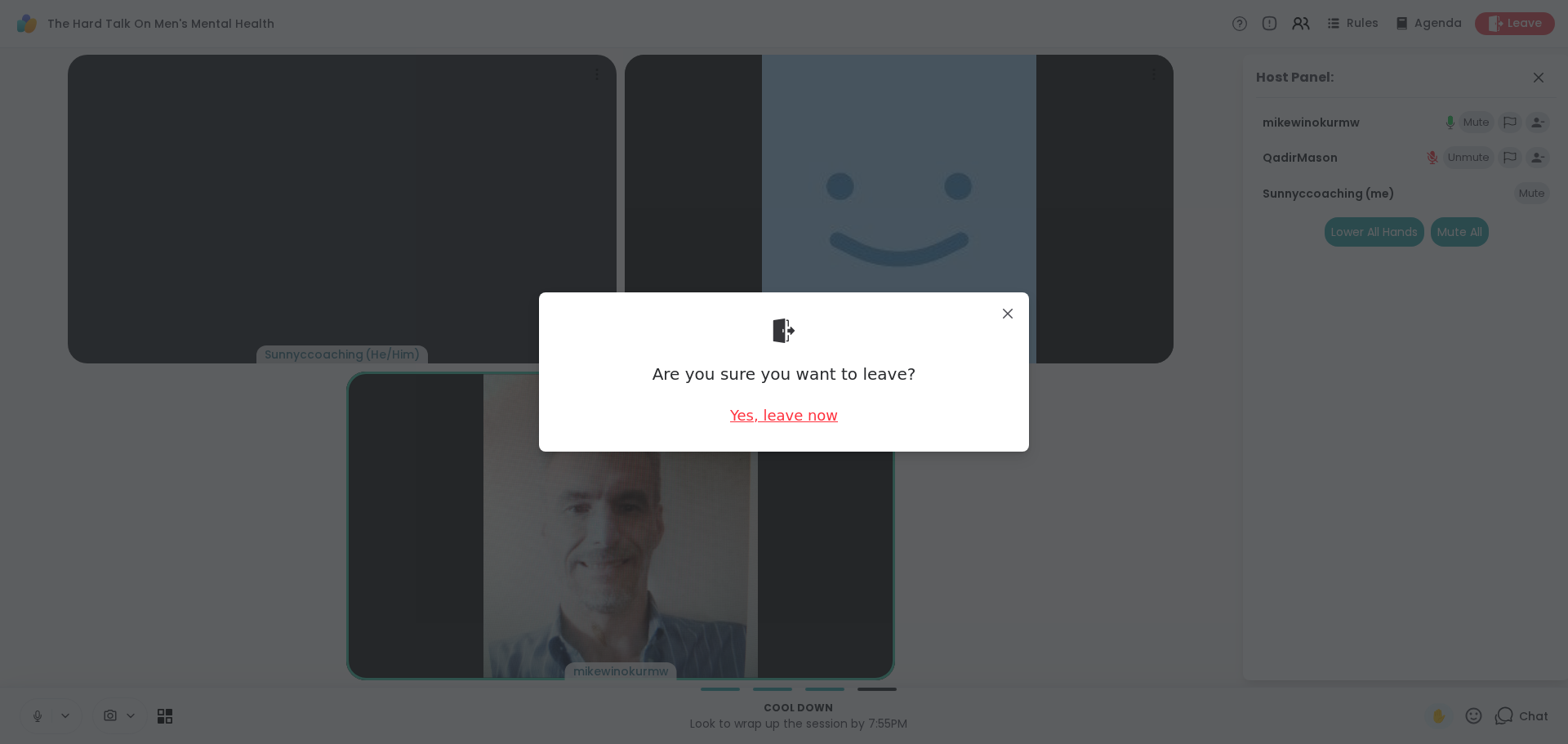
click at [751, 419] on div "Yes, leave now" at bounding box center [784, 415] width 107 height 20
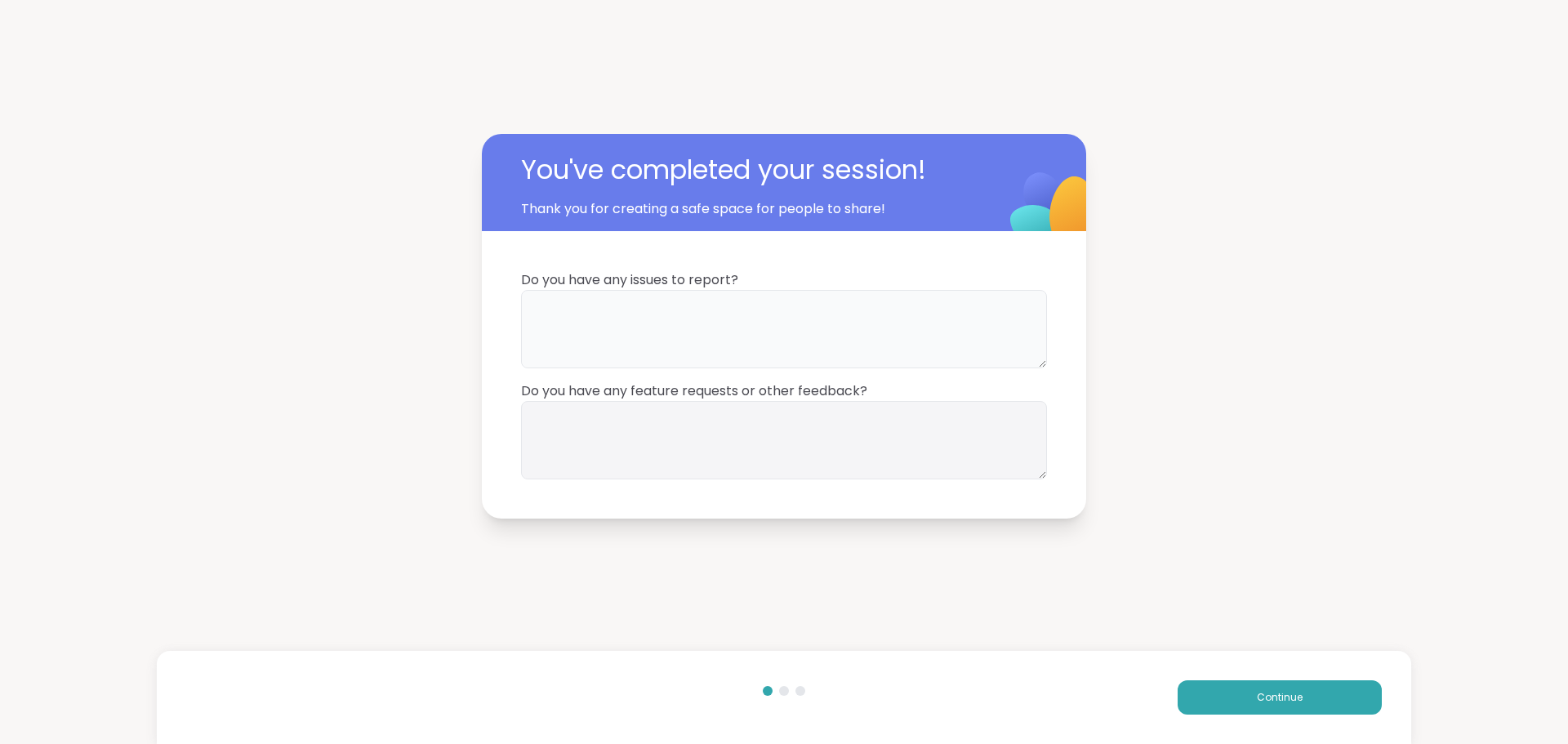
click at [752, 343] on textarea at bounding box center [783, 329] width 526 height 78
type textarea "**"
click at [757, 421] on textarea at bounding box center [783, 440] width 526 height 78
type textarea "**"
click at [1300, 683] on button "Continue" at bounding box center [1280, 697] width 205 height 34
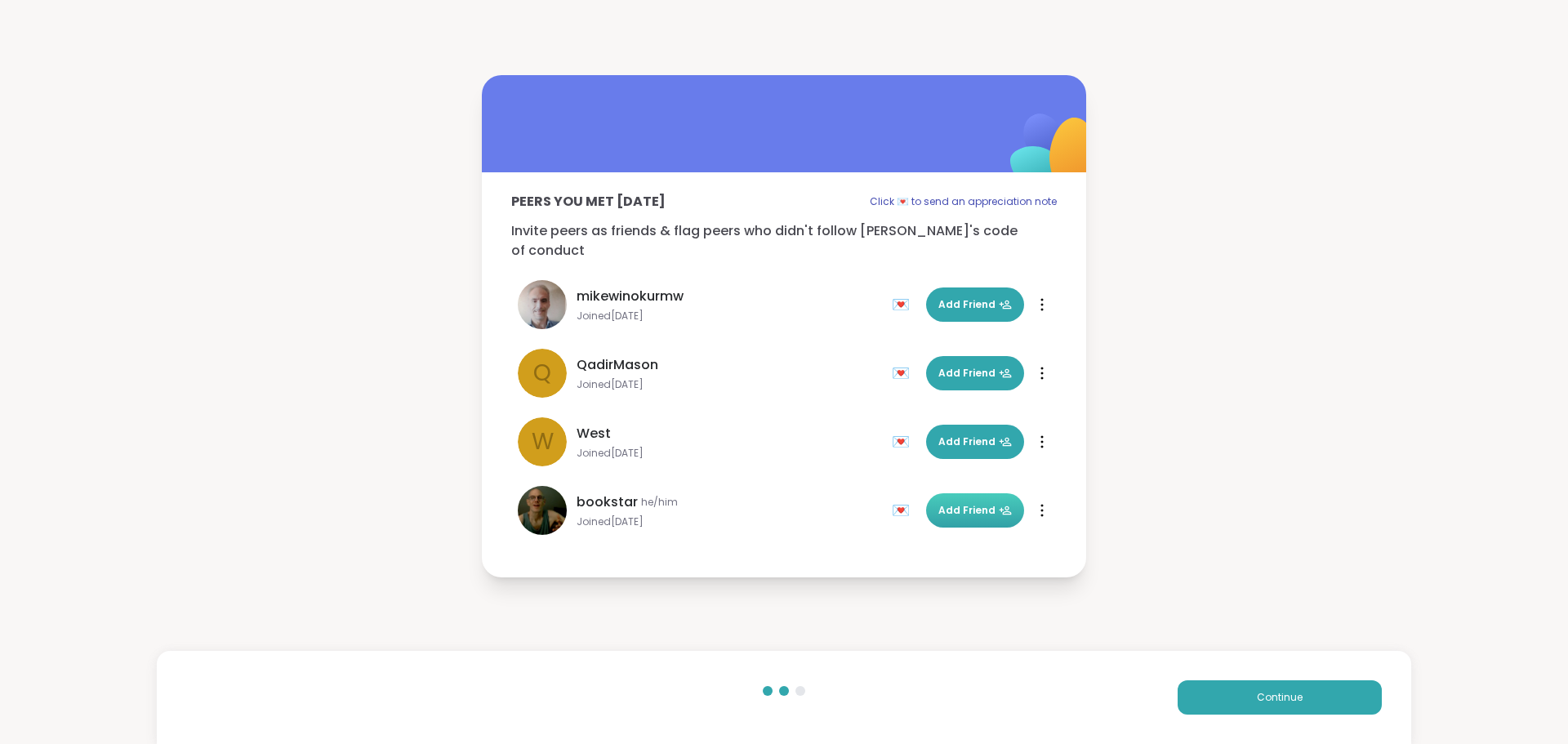
click at [941, 503] on span "Add Friend" at bounding box center [975, 510] width 73 height 14
click at [960, 297] on span "Add Friend" at bounding box center [975, 304] width 73 height 14
click at [1294, 708] on button "Continue" at bounding box center [1280, 697] width 205 height 34
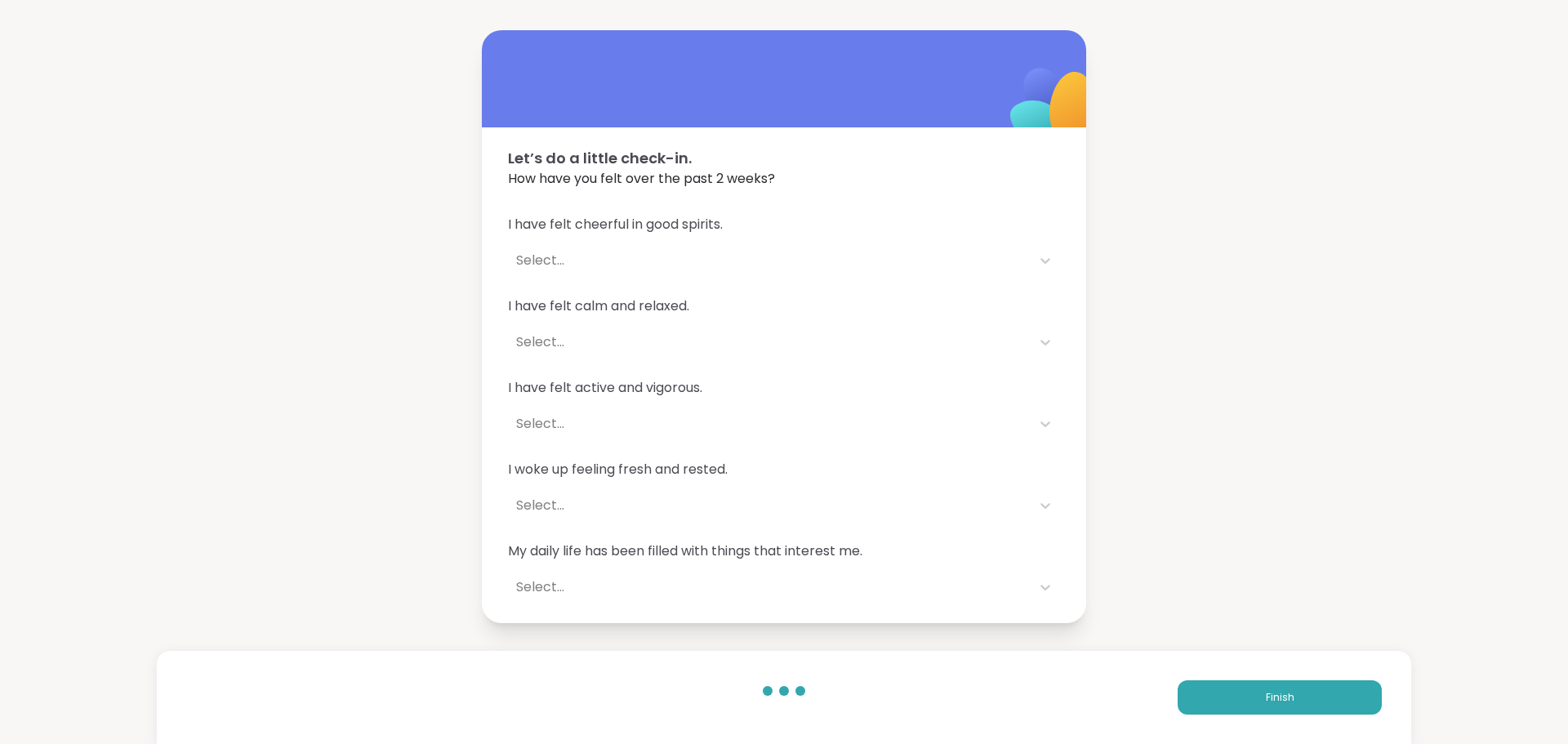
click at [666, 259] on div "Select..." at bounding box center [770, 260] width 506 height 20
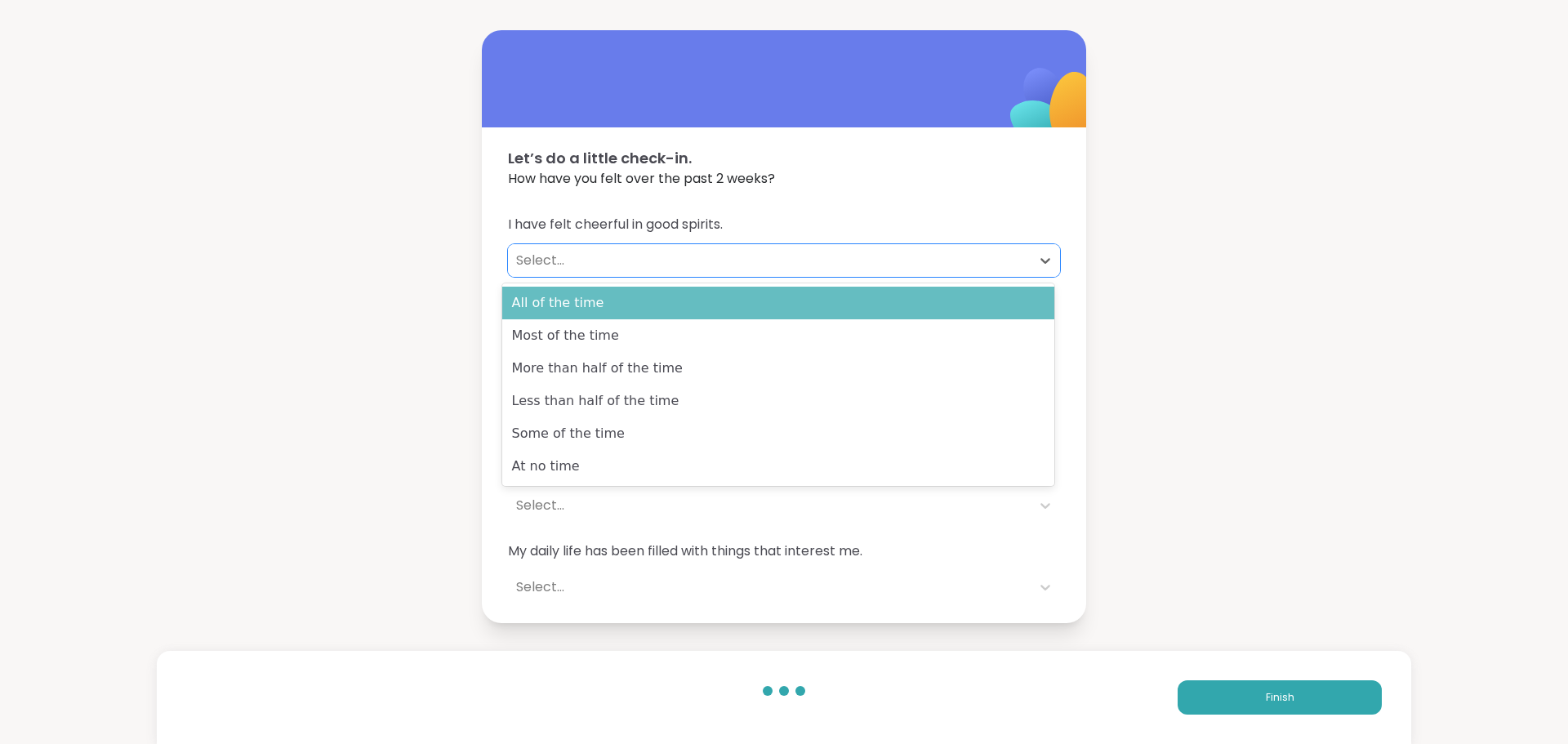
click at [651, 288] on div "All of the time" at bounding box center [778, 303] width 552 height 32
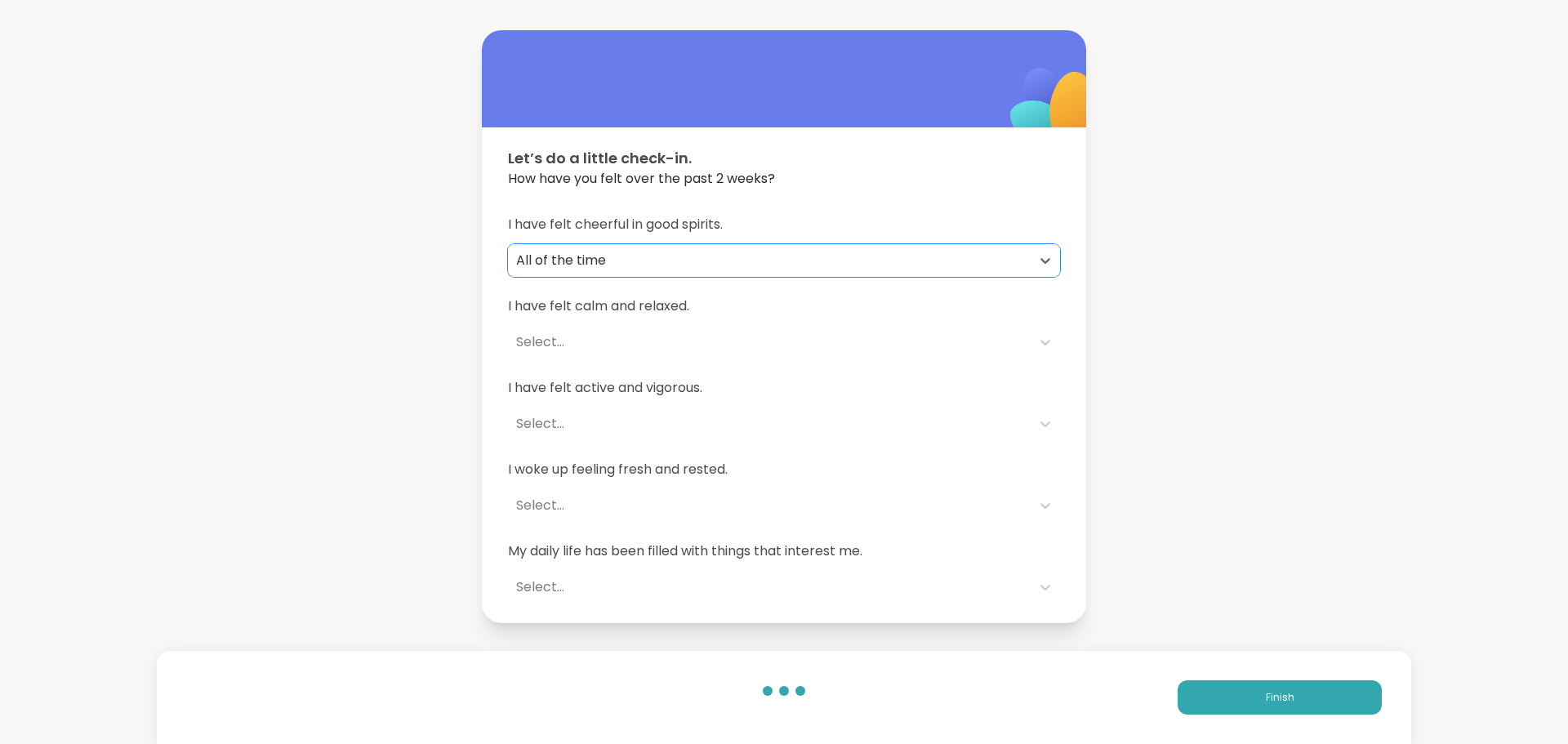
click at [638, 343] on div "Select..." at bounding box center [770, 342] width 506 height 20
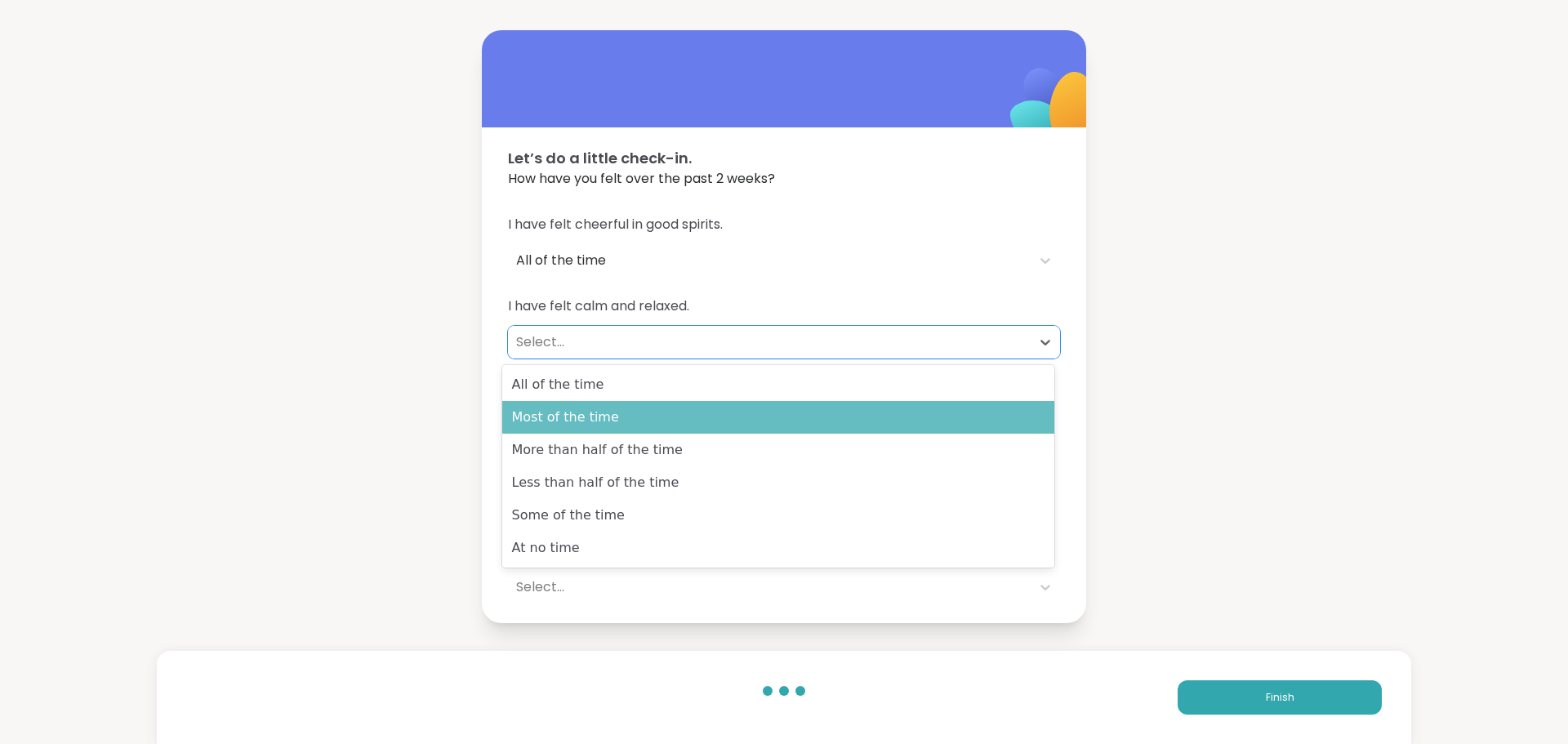
click at [634, 405] on div "Most of the time" at bounding box center [778, 417] width 552 height 32
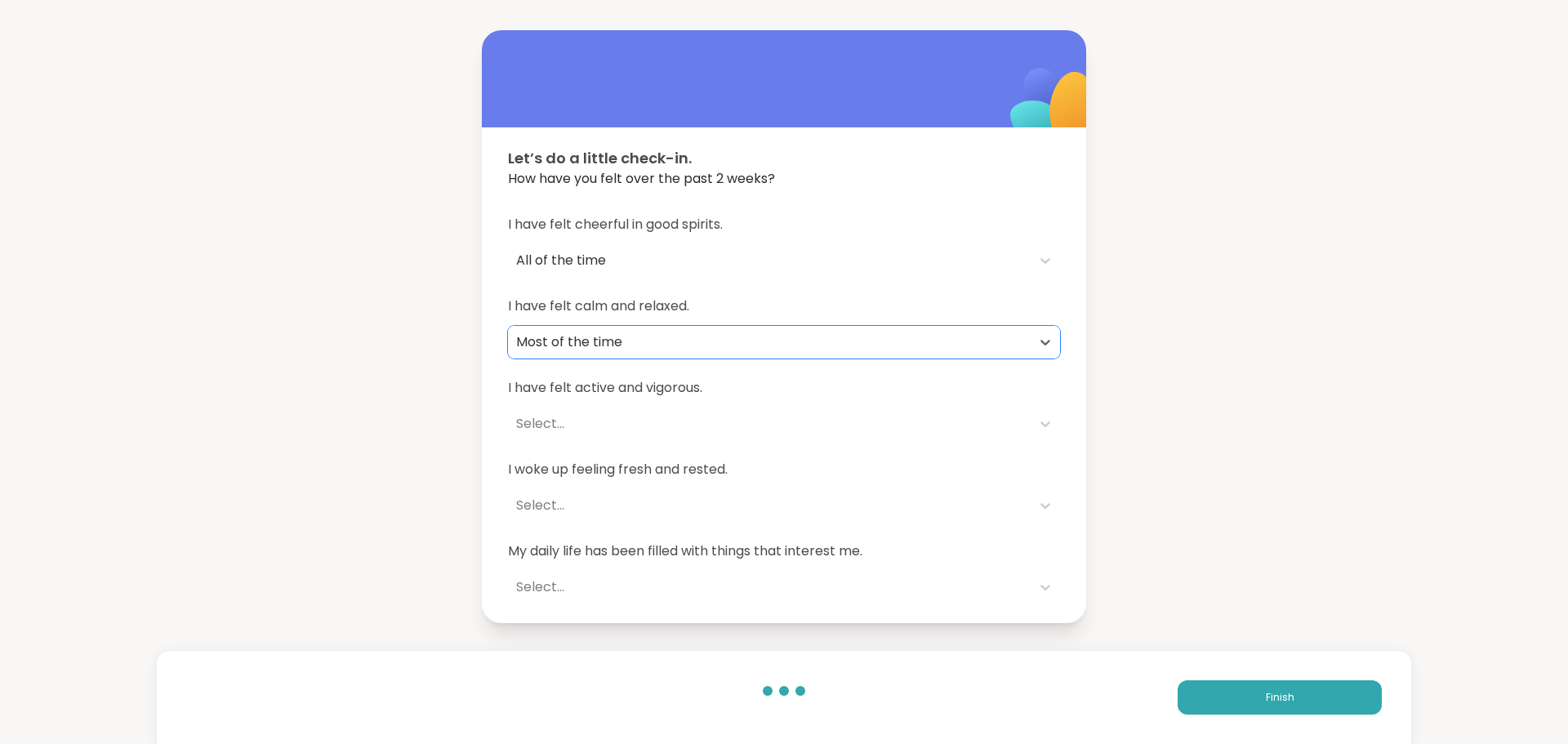
click at [630, 399] on div "I have felt active and vigorous. Select..." at bounding box center [784, 409] width 552 height 62
click at [626, 420] on div "Select..." at bounding box center [770, 424] width 506 height 20
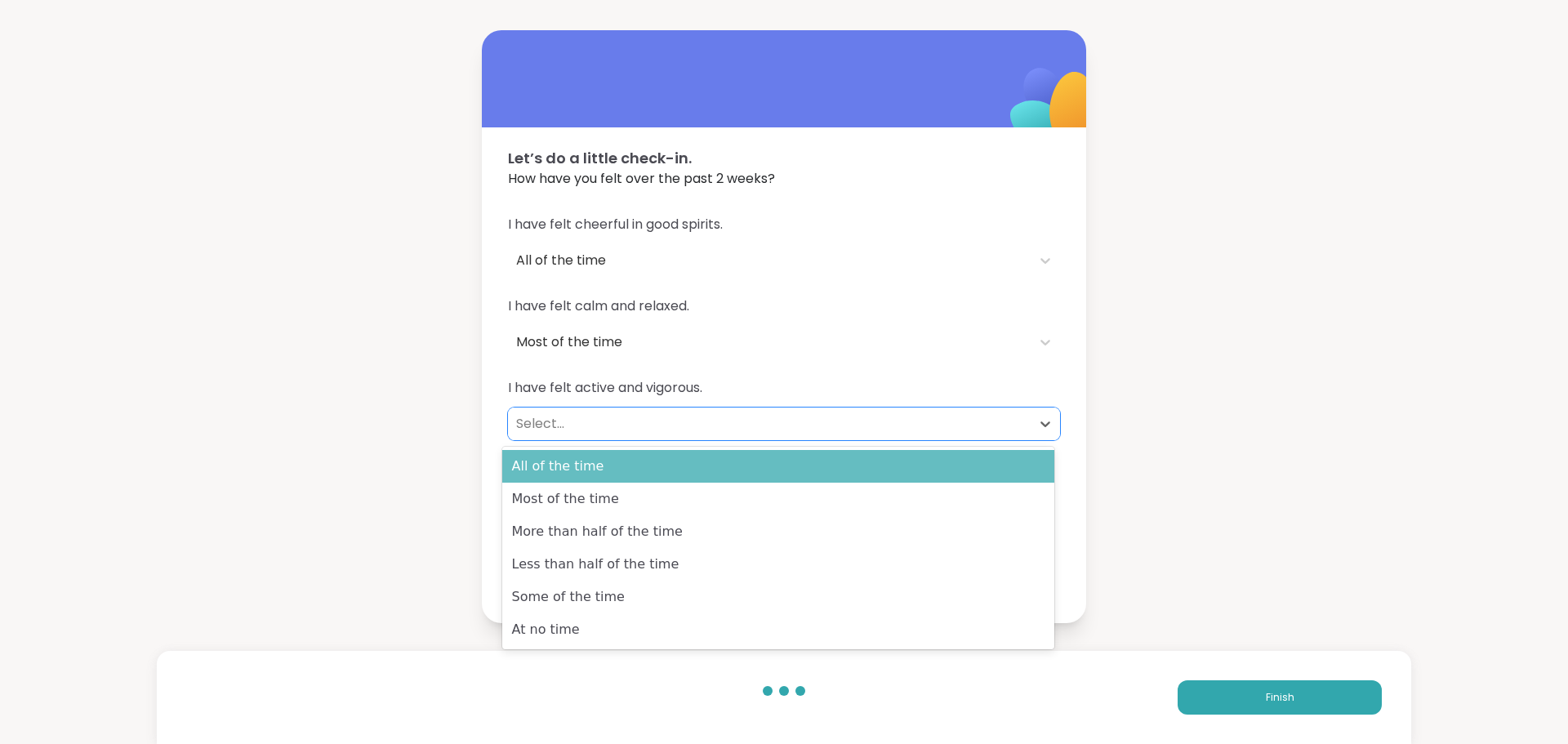
click at [623, 462] on div "All of the time" at bounding box center [778, 466] width 552 height 32
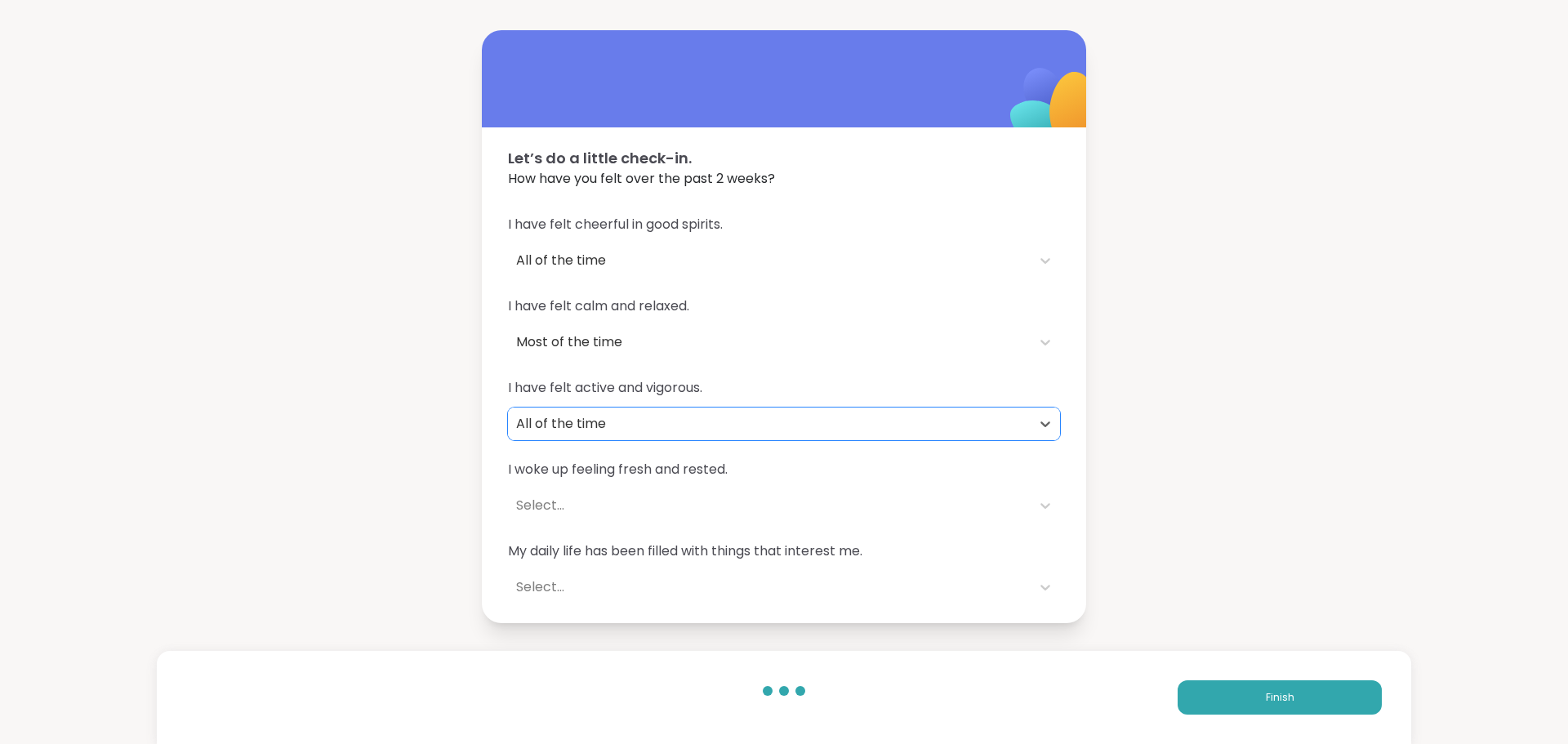
click at [598, 502] on div "Select..." at bounding box center [770, 505] width 506 height 20
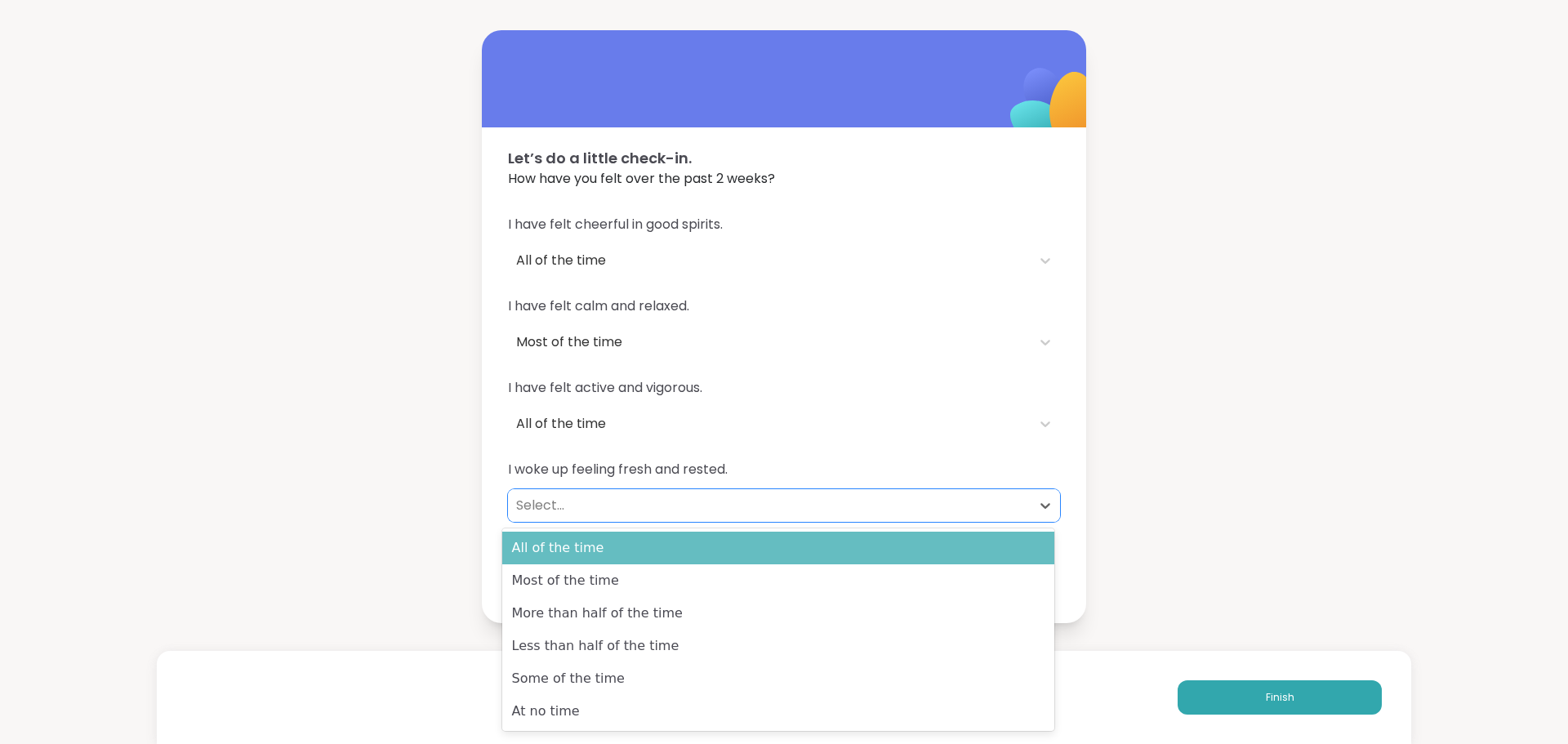
click at [614, 554] on div "All of the time" at bounding box center [778, 548] width 552 height 32
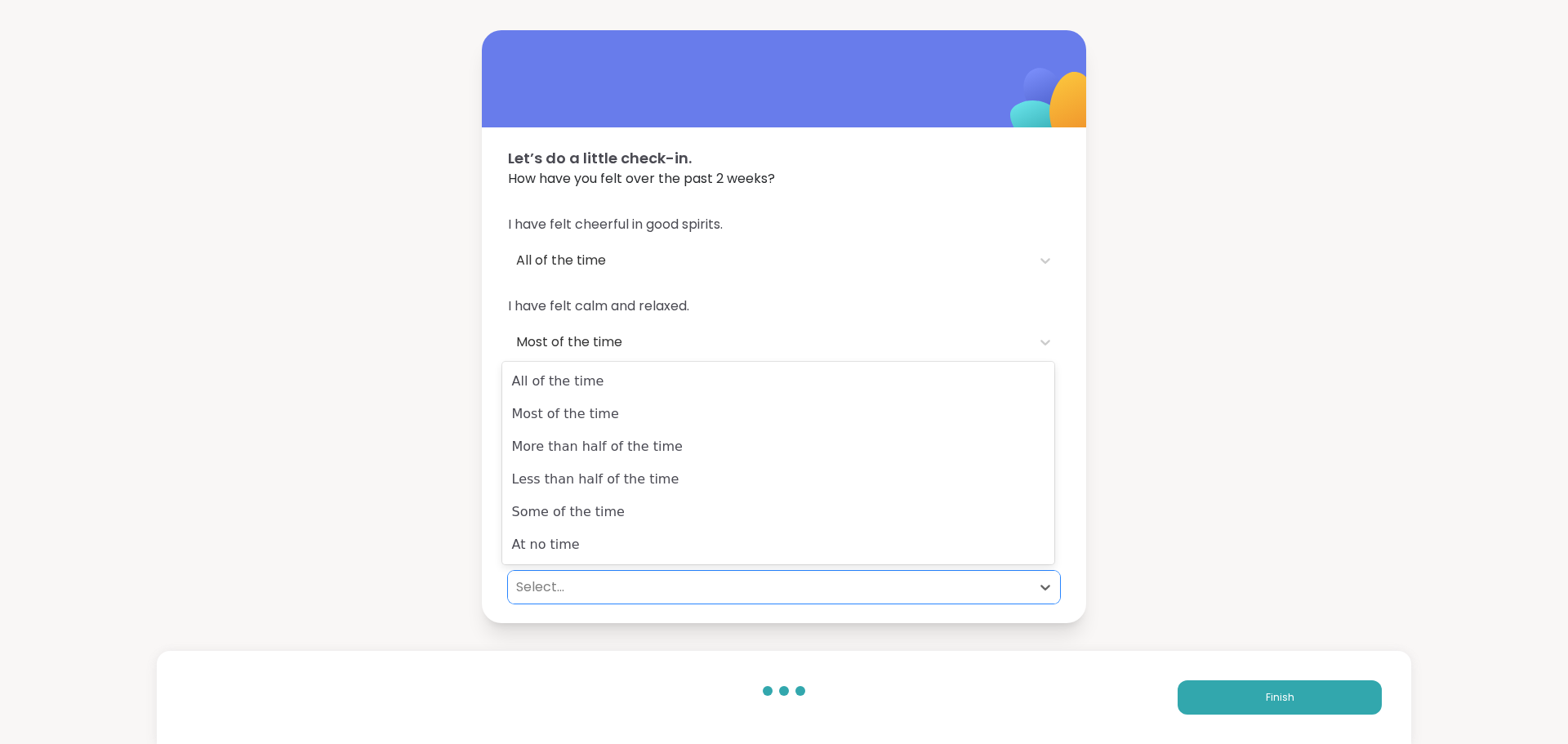
click at [599, 595] on div "Select..." at bounding box center [770, 586] width 506 height 20
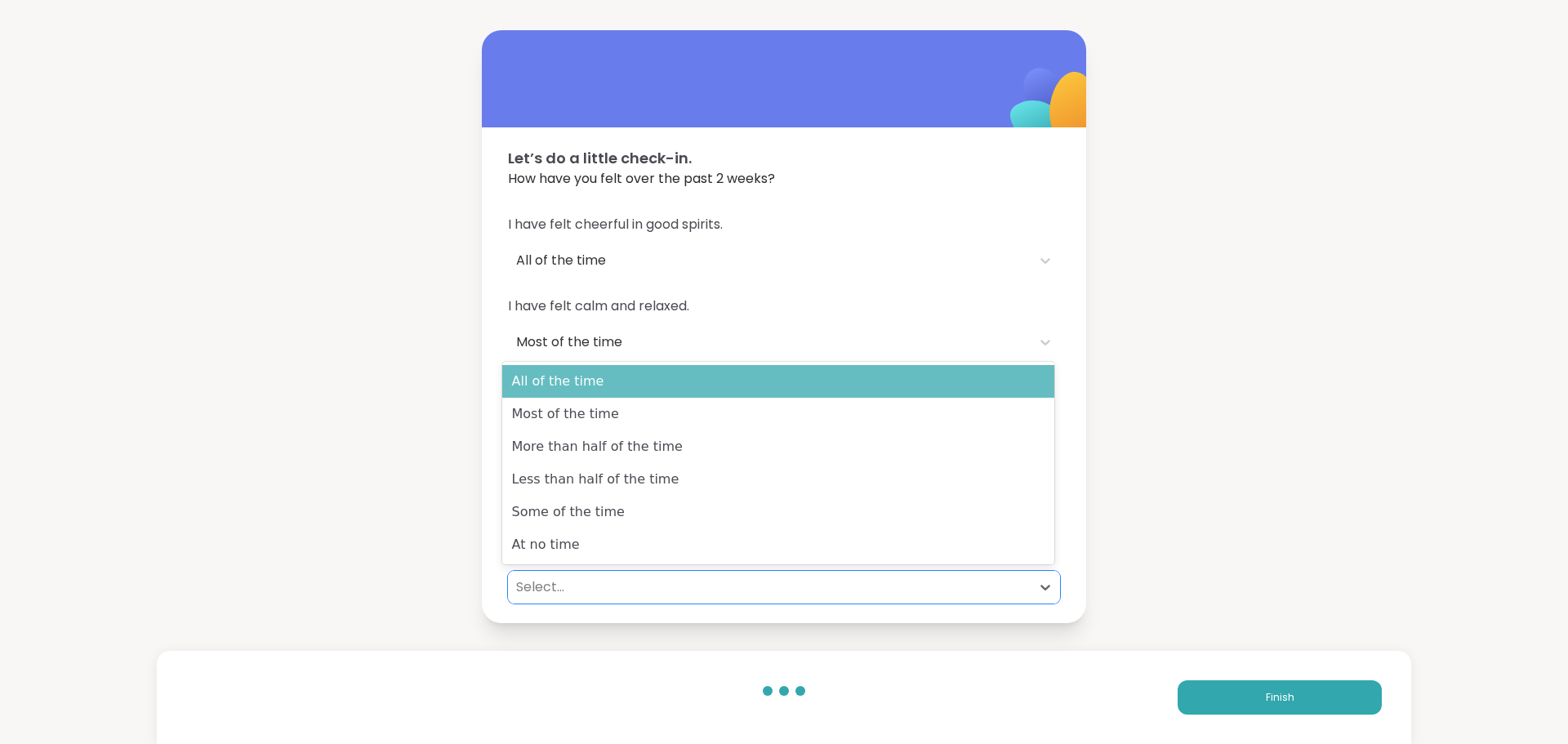
click at [587, 376] on div "All of the time" at bounding box center [778, 381] width 552 height 32
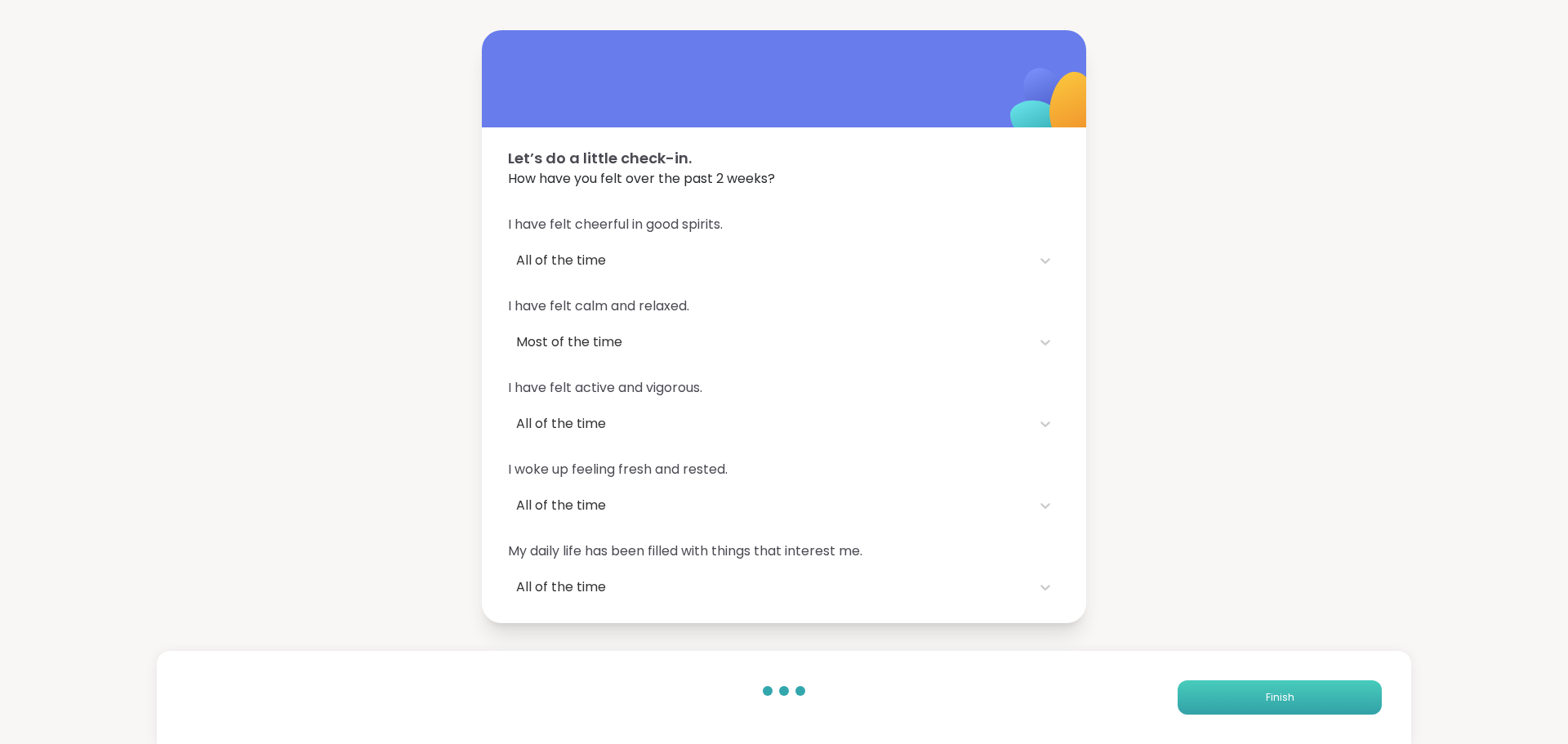
click at [1312, 683] on button "Finish" at bounding box center [1280, 697] width 205 height 34
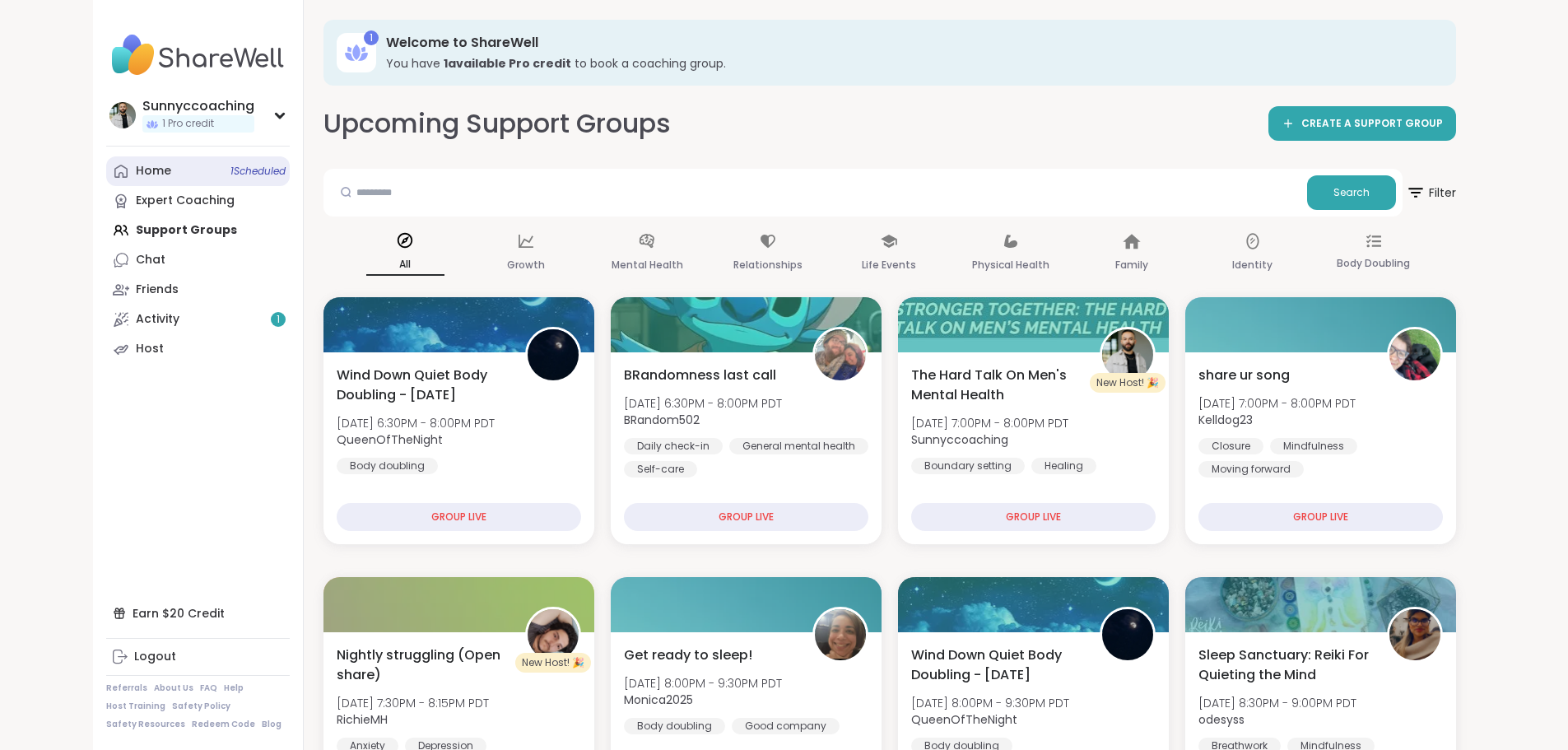
click at [129, 169] on link "Home 1 Scheduled" at bounding box center [198, 171] width 184 height 29
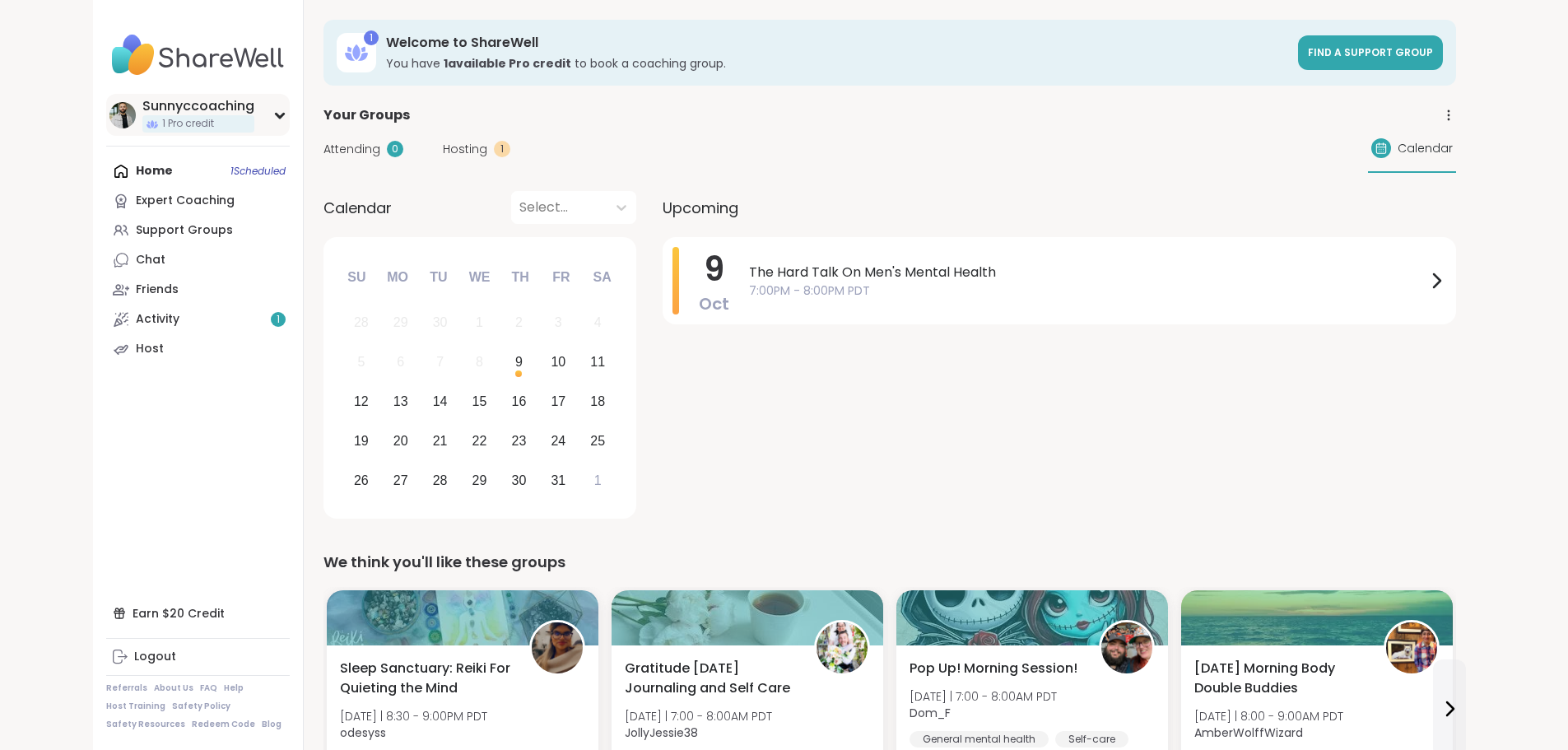
click at [167, 101] on div "Sunnyccoaching 1 Pro credit" at bounding box center [198, 114] width 184 height 42
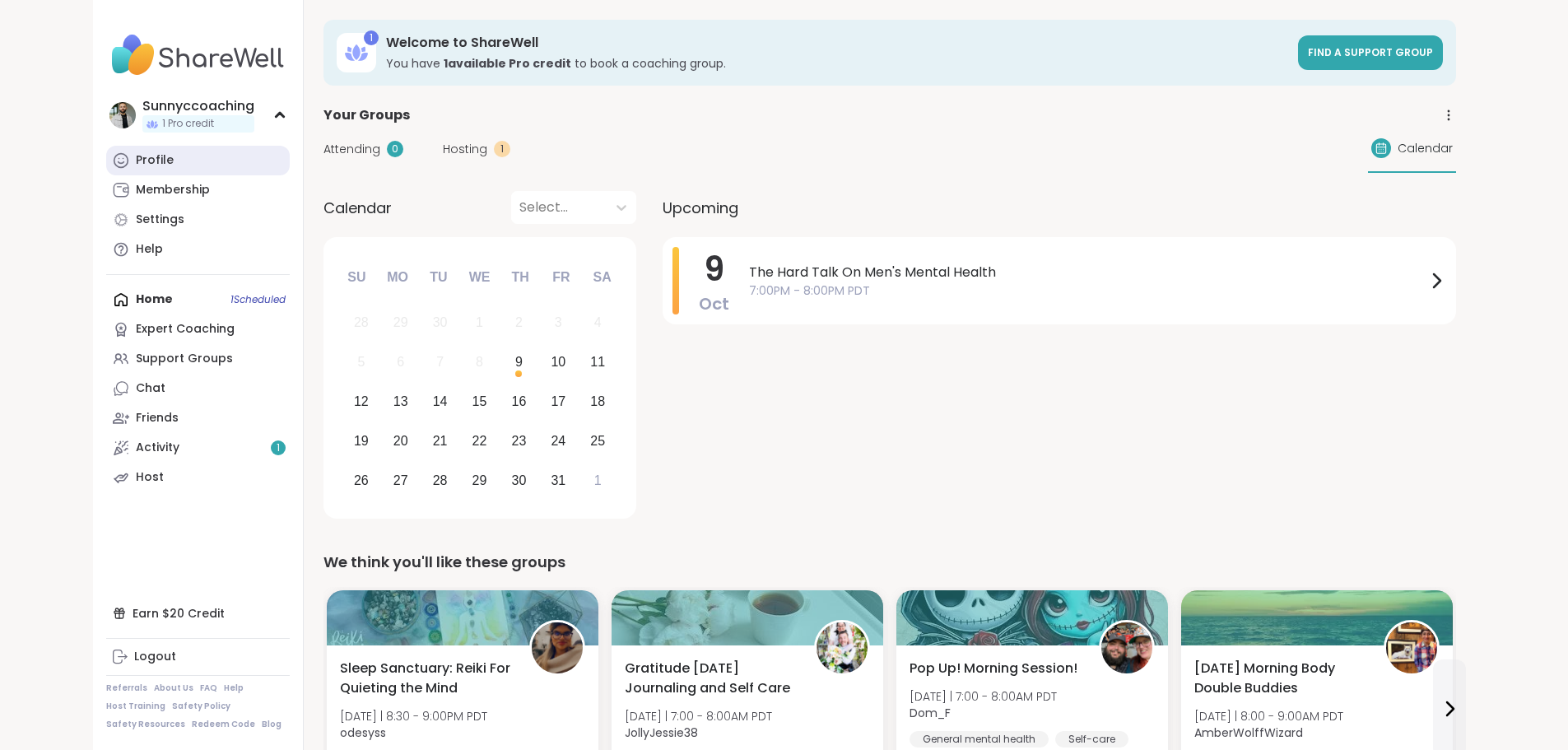
click at [128, 156] on link "Profile" at bounding box center [198, 161] width 184 height 29
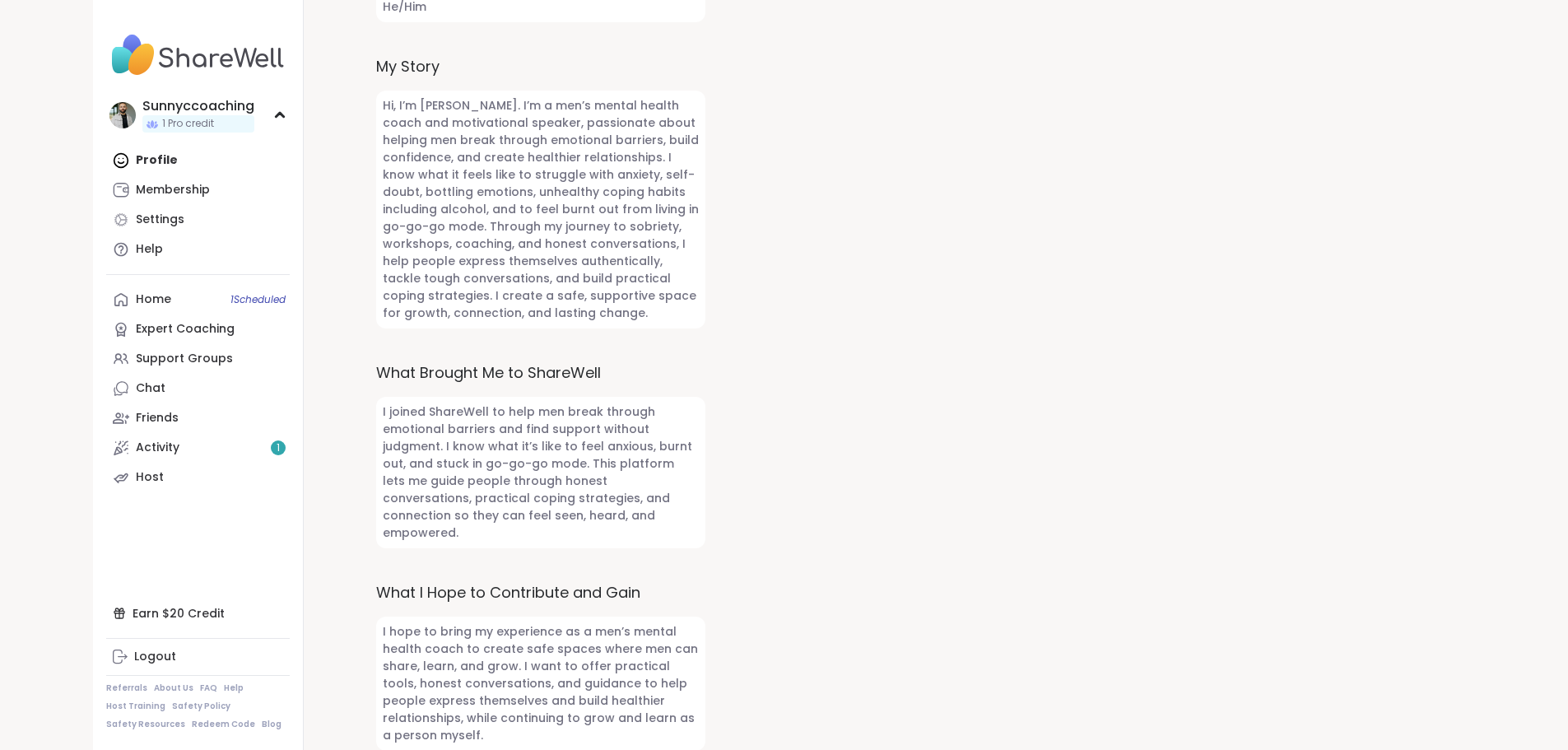
scroll to position [174, 0]
